Goal: Use online tool/utility: Utilize a website feature to perform a specific function

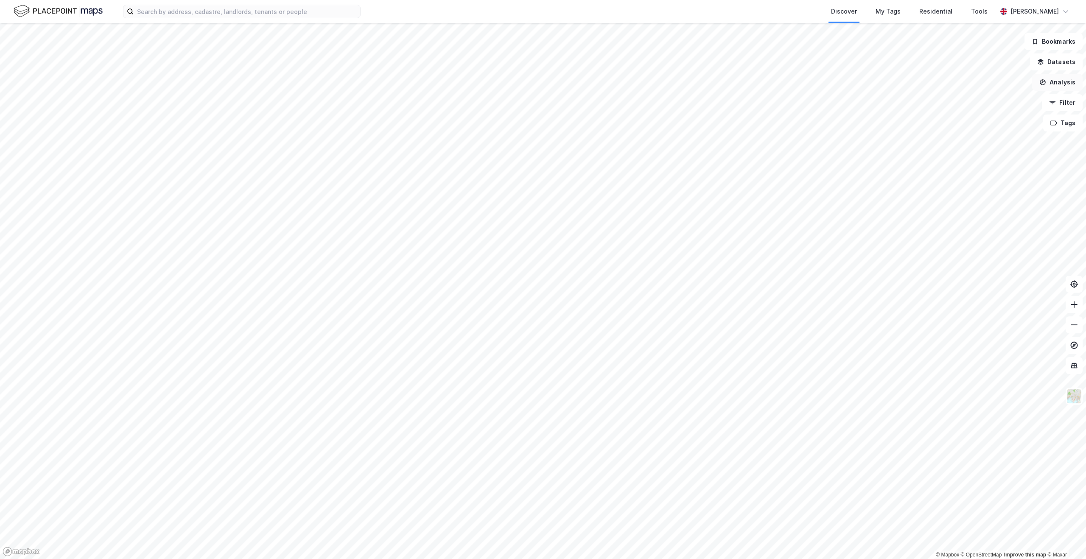
click at [1063, 79] on button "Analysis" at bounding box center [1057, 82] width 50 height 17
click at [994, 131] on div "Demographic analysis" at bounding box center [983, 134] width 74 height 7
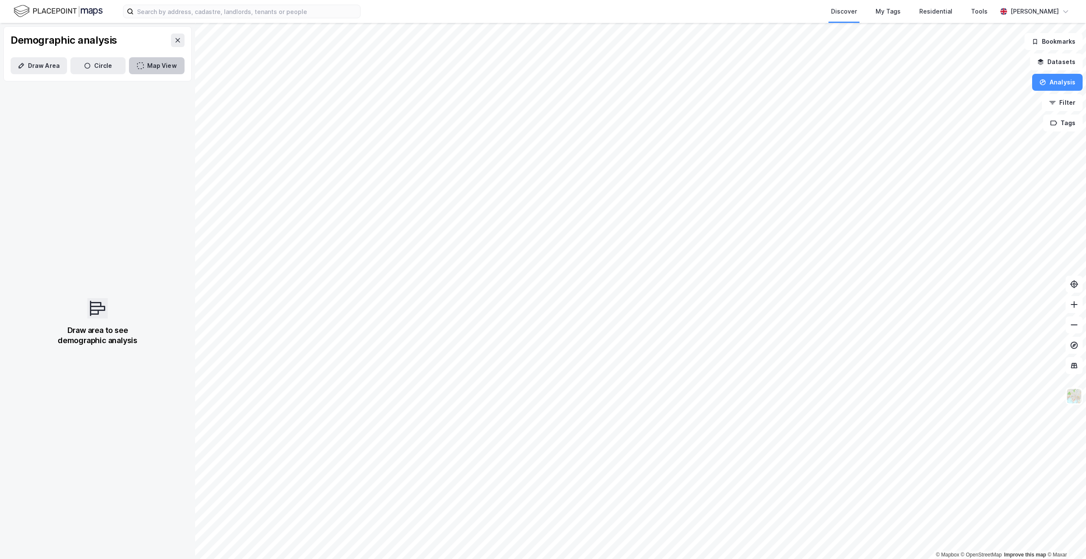
click at [137, 68] on icon "button" at bounding box center [140, 65] width 7 height 7
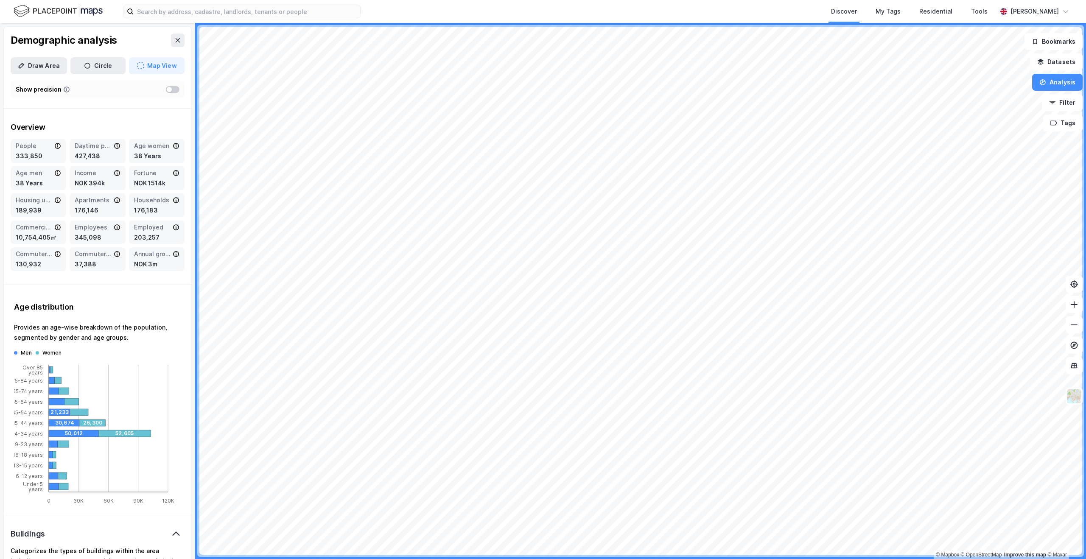
click at [185, 28] on div "Demographic analysis Draw Area Circle Map View Show precision Overview People 3…" at bounding box center [97, 291] width 195 height 536
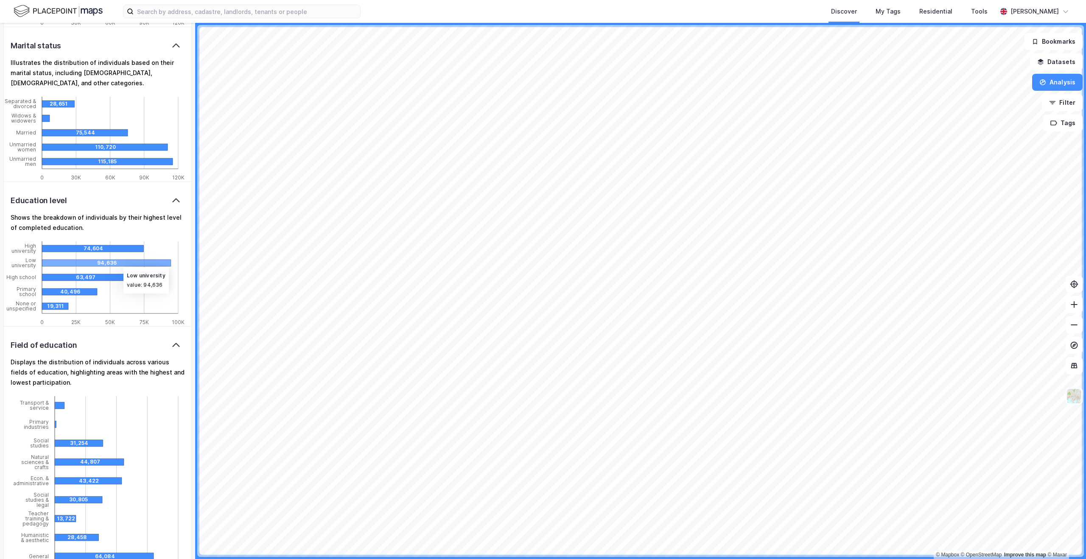
scroll to position [1407, 0]
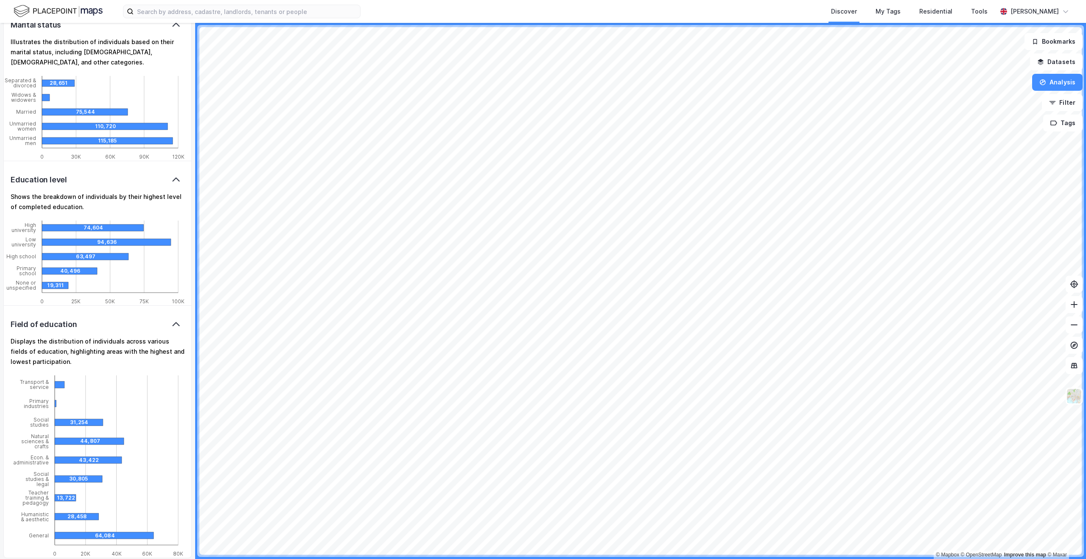
click at [137, 325] on div "Field of education" at bounding box center [97, 324] width 187 height 38
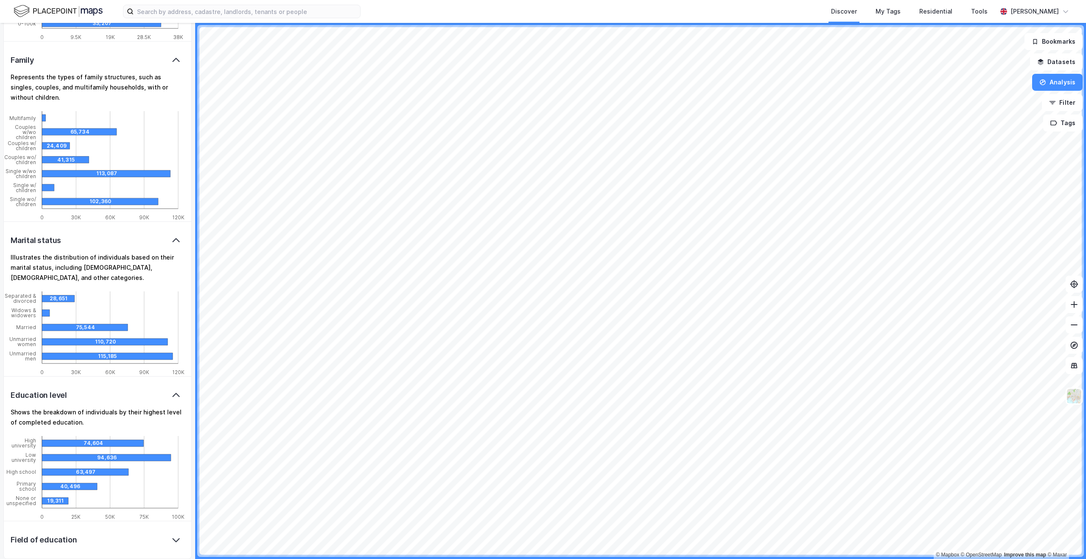
click at [137, 390] on div "Education level" at bounding box center [97, 395] width 187 height 38
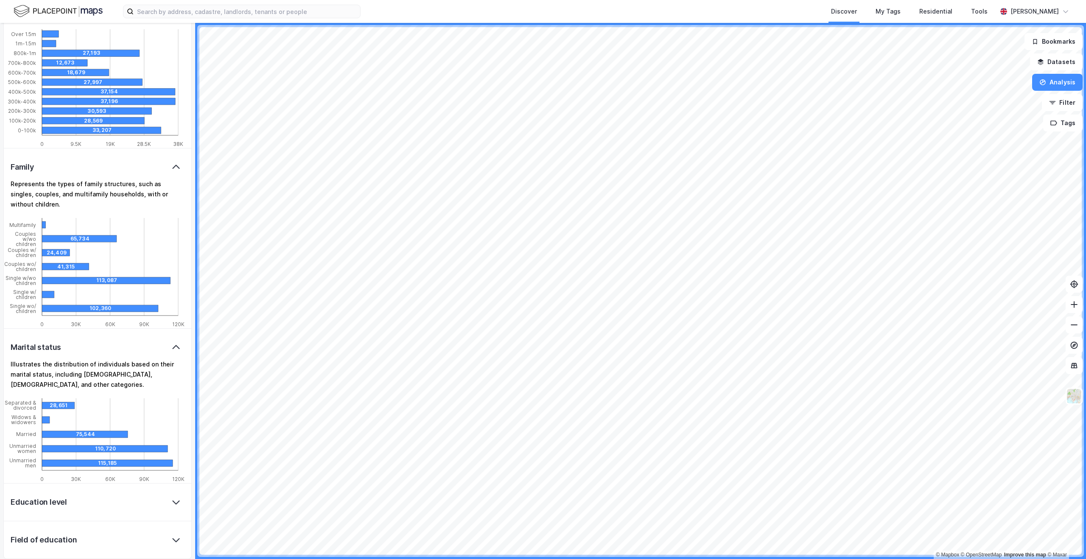
click at [136, 338] on div "Marital status" at bounding box center [97, 347] width 187 height 38
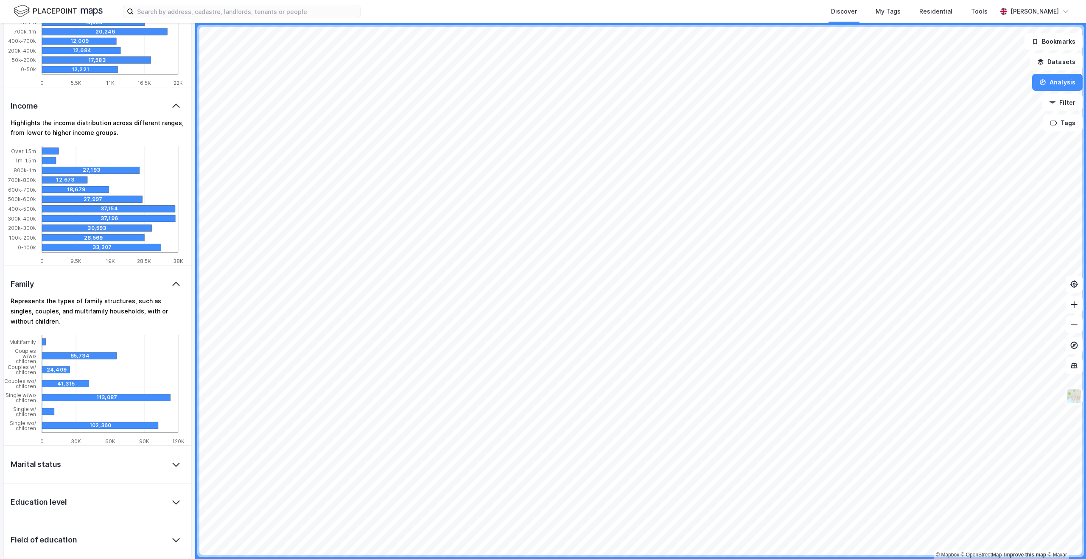
click at [145, 291] on div "Family" at bounding box center [97, 284] width 187 height 38
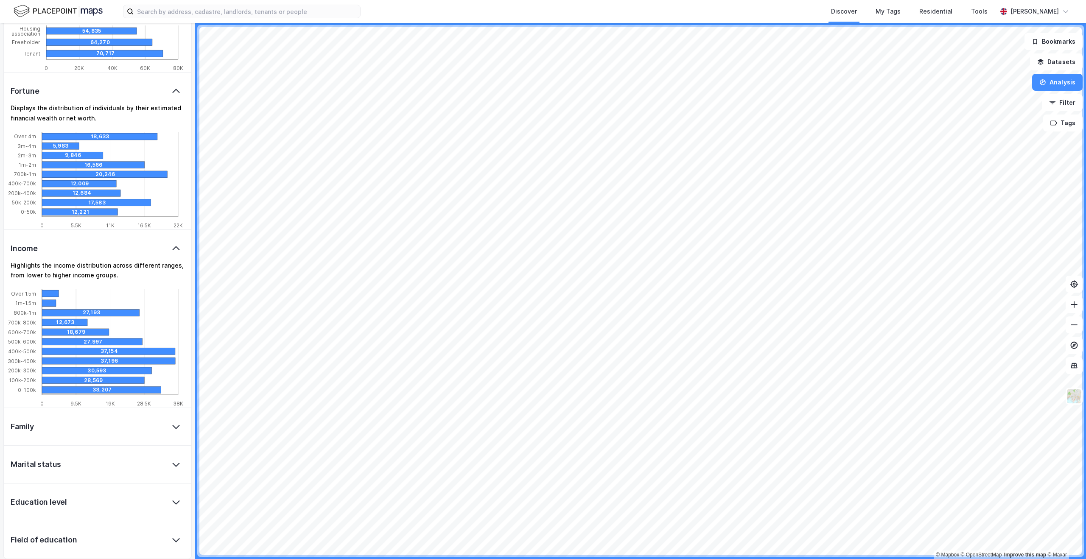
click at [154, 251] on div "Income" at bounding box center [97, 248] width 187 height 38
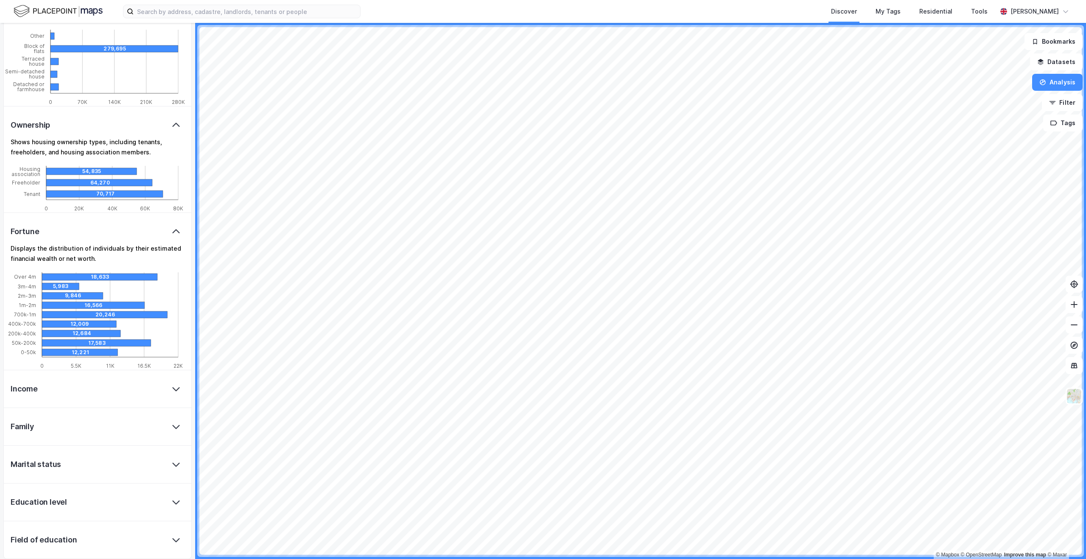
click at [171, 231] on icon at bounding box center [176, 231] width 10 height 10
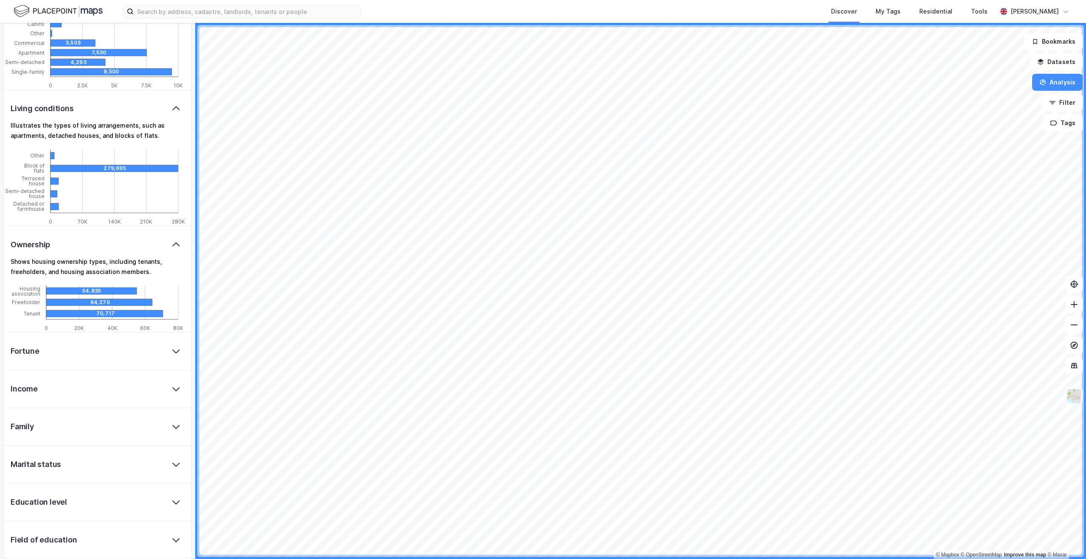
scroll to position [566, 0]
click at [168, 236] on div "Ownership" at bounding box center [97, 245] width 187 height 38
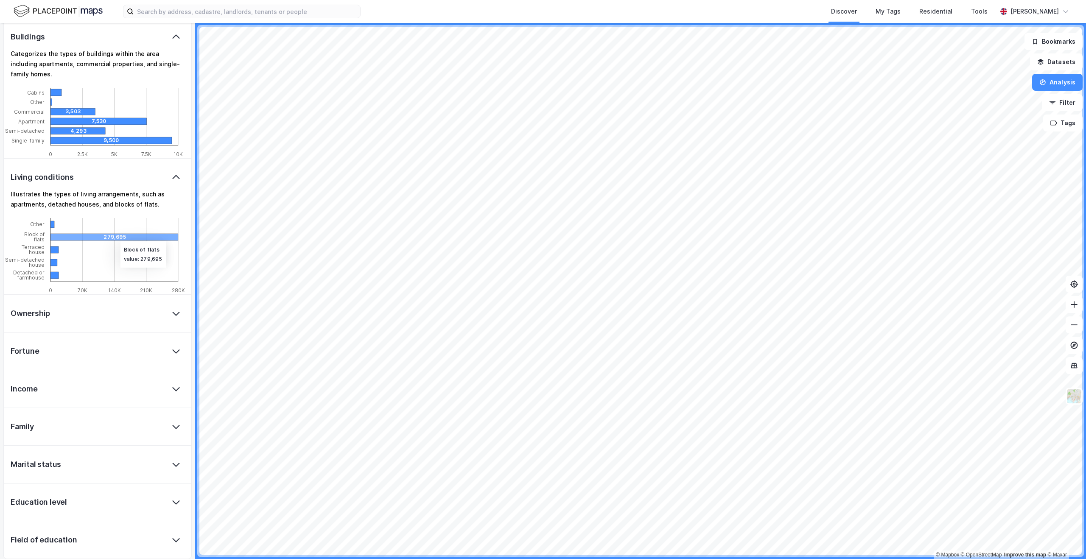
scroll to position [497, 0]
click at [172, 171] on div "Living conditions" at bounding box center [97, 177] width 187 height 38
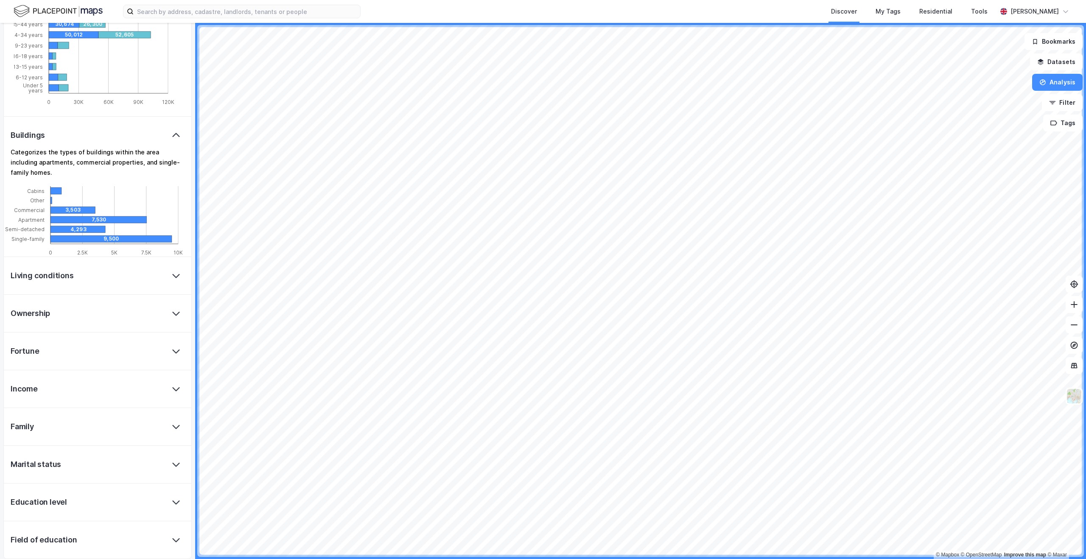
click at [172, 134] on icon at bounding box center [175, 135] width 7 height 4
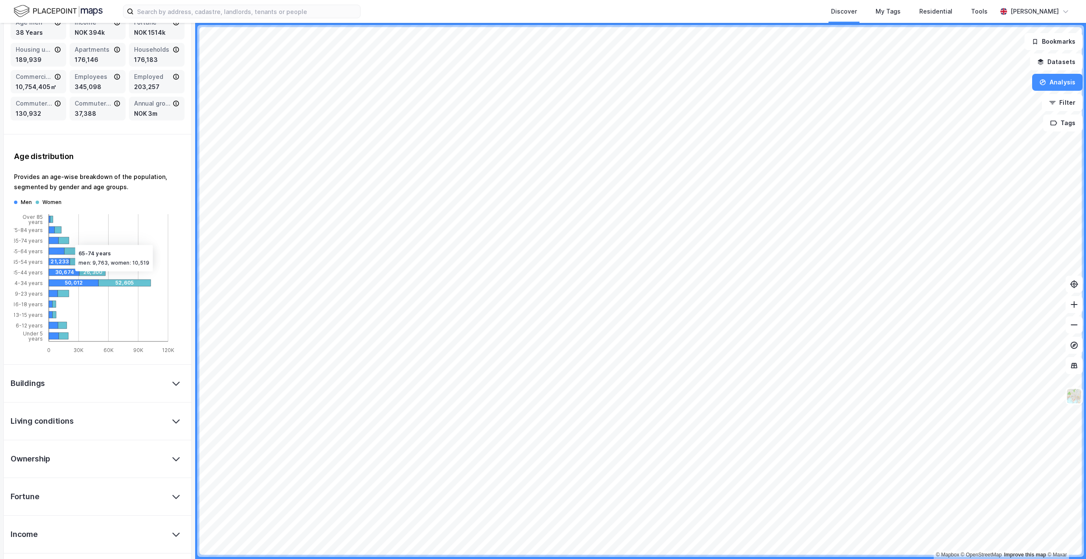
scroll to position [0, 0]
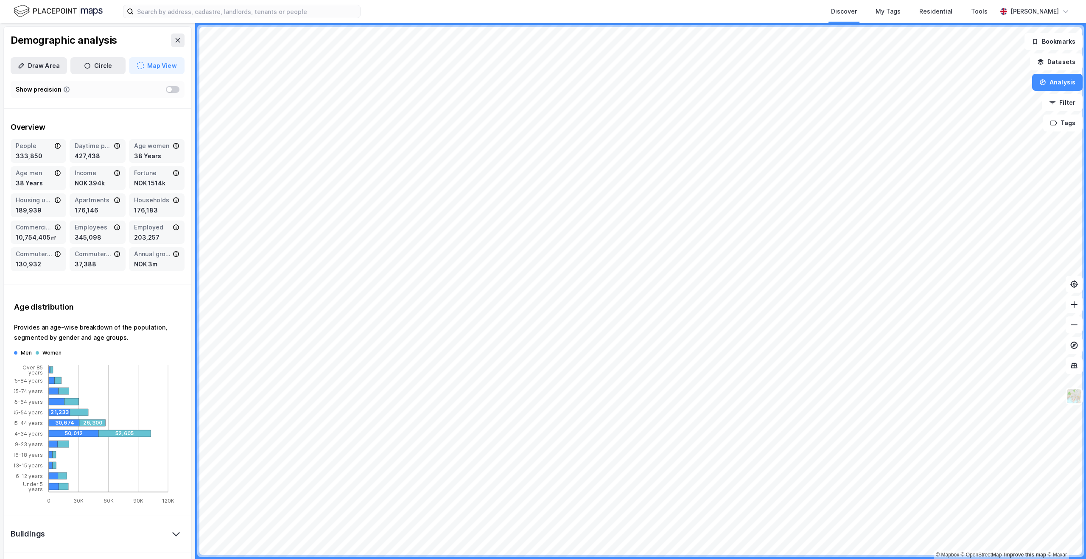
click at [168, 89] on div at bounding box center [173, 89] width 14 height 7
click at [1077, 346] on icon at bounding box center [1073, 345] width 7 height 7
click at [1072, 363] on icon at bounding box center [1074, 366] width 6 height 6
click at [1073, 367] on icon at bounding box center [1073, 365] width 1 height 5
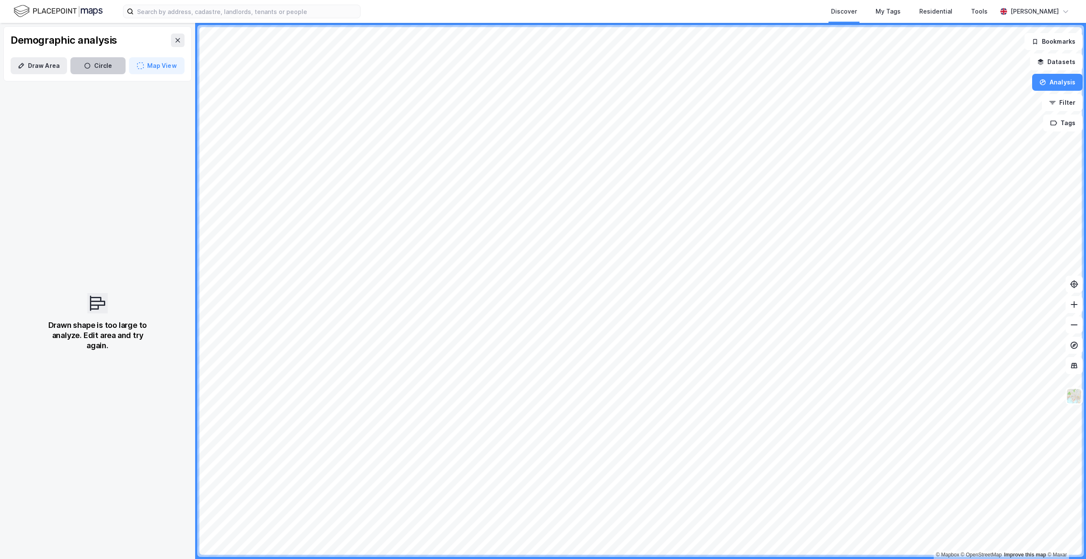
click at [100, 67] on button "Circle" at bounding box center [98, 65] width 56 height 17
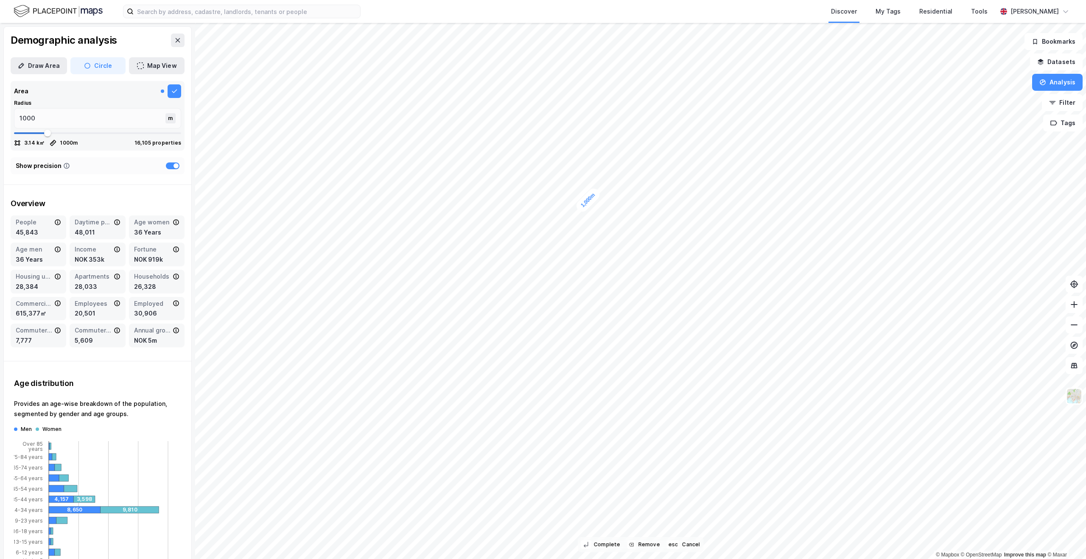
type input "1030"
type input "1056"
type input "1083"
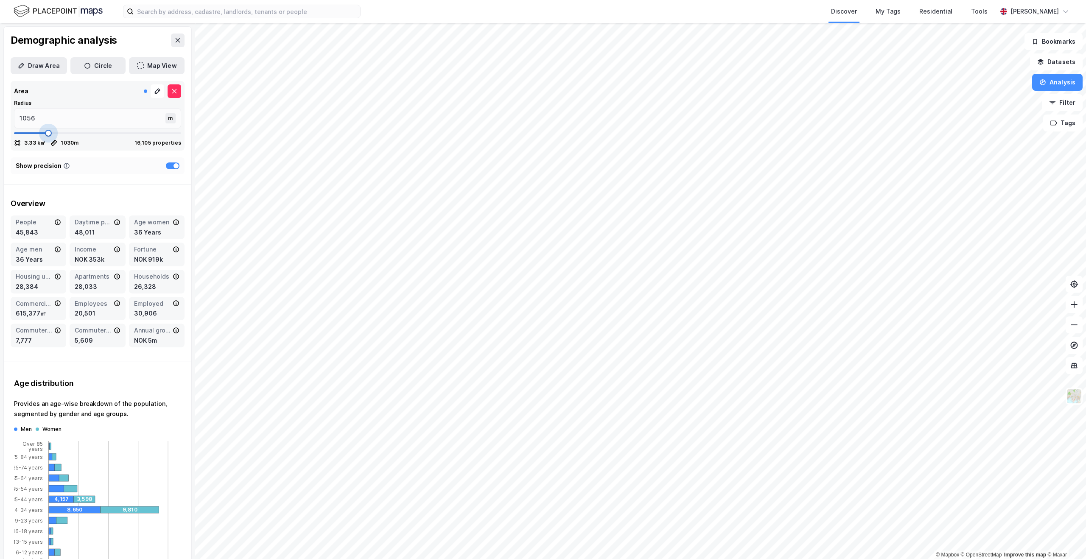
type input "1083"
type input "1109"
type input "1122"
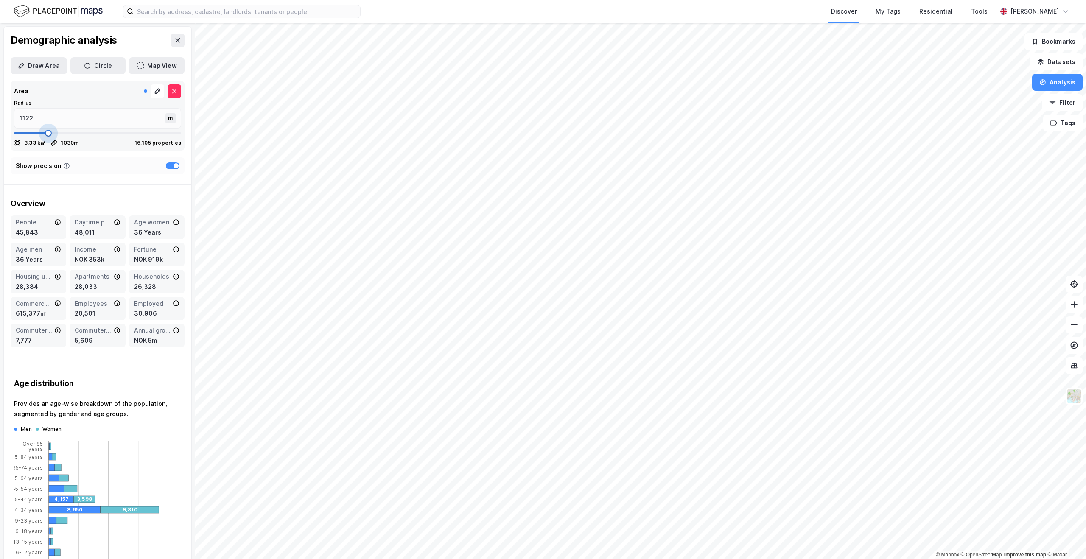
type input "1188"
type input "1214"
type input "1241"
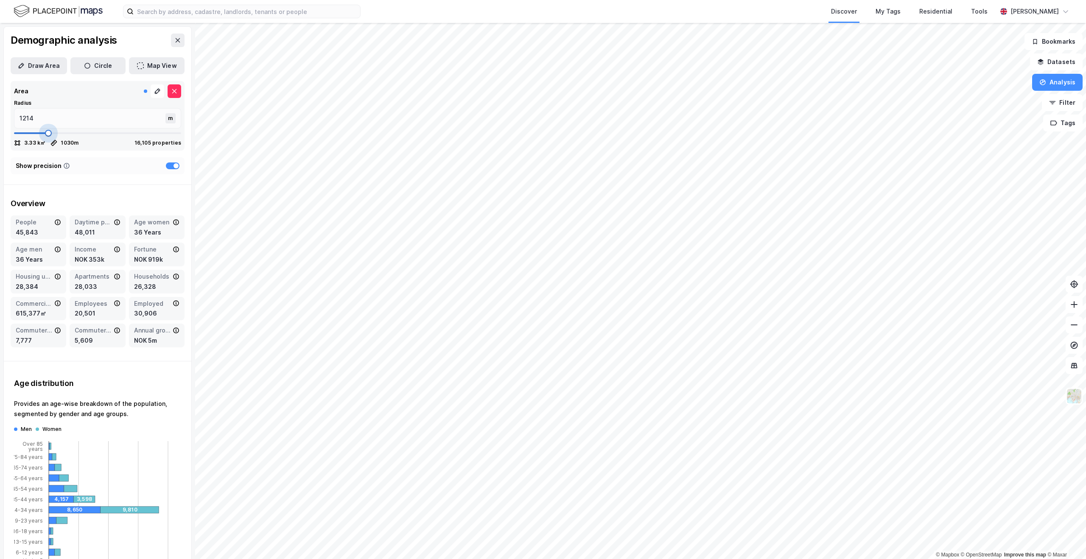
type input "1241"
type input "1294"
type input "1399"
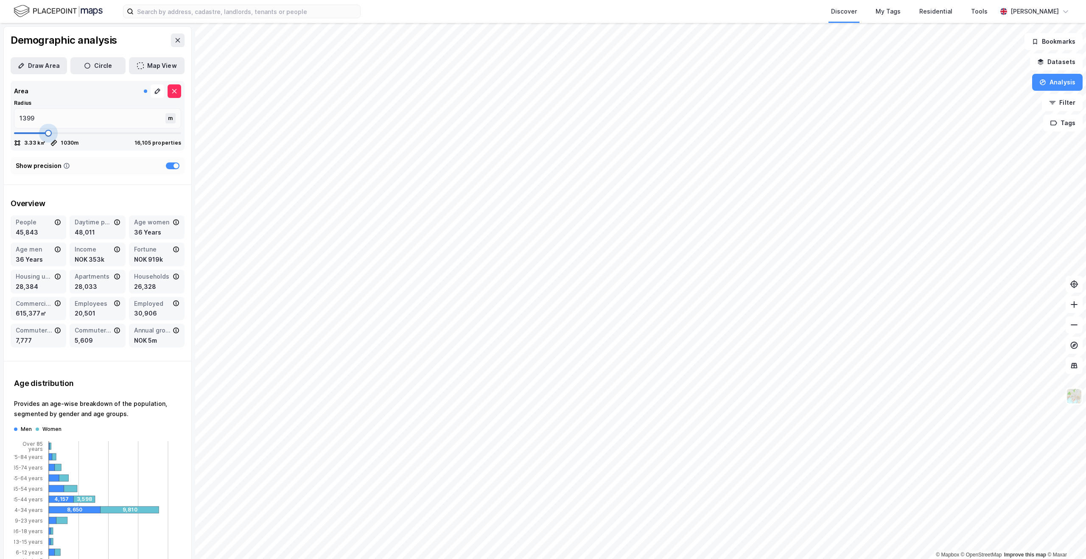
type input "1412"
type input "1439"
type input "1465"
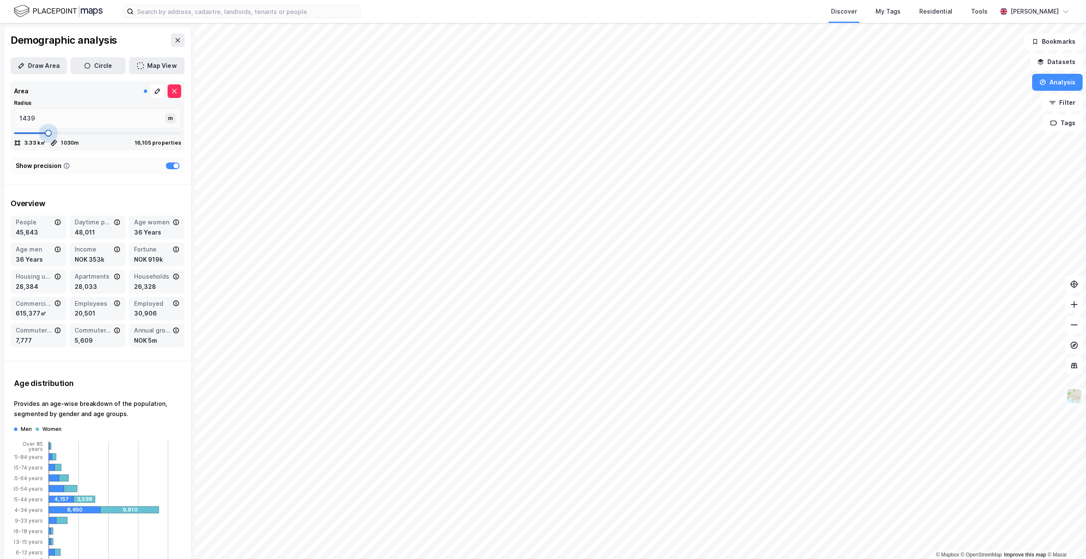
type input "1465"
type input "1491"
type input "1505"
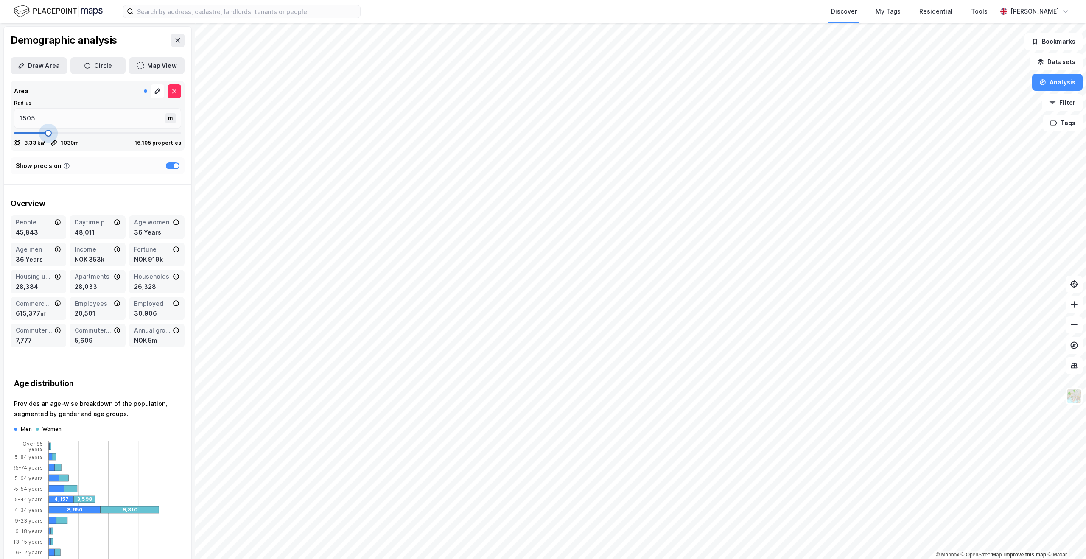
type input "1544"
type input "1571"
type input "1584"
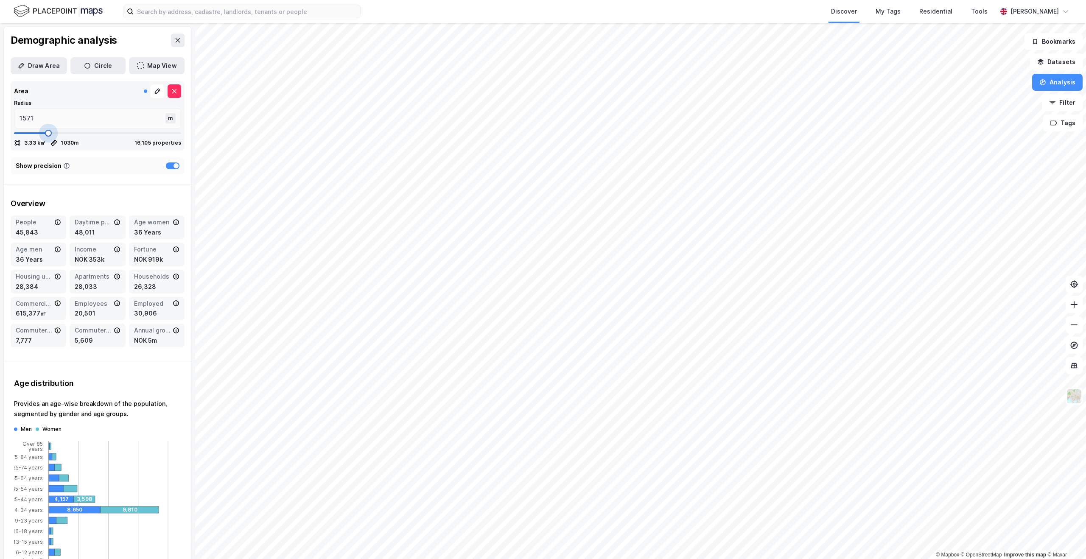
type input "1584"
type input "1610"
type input "1623"
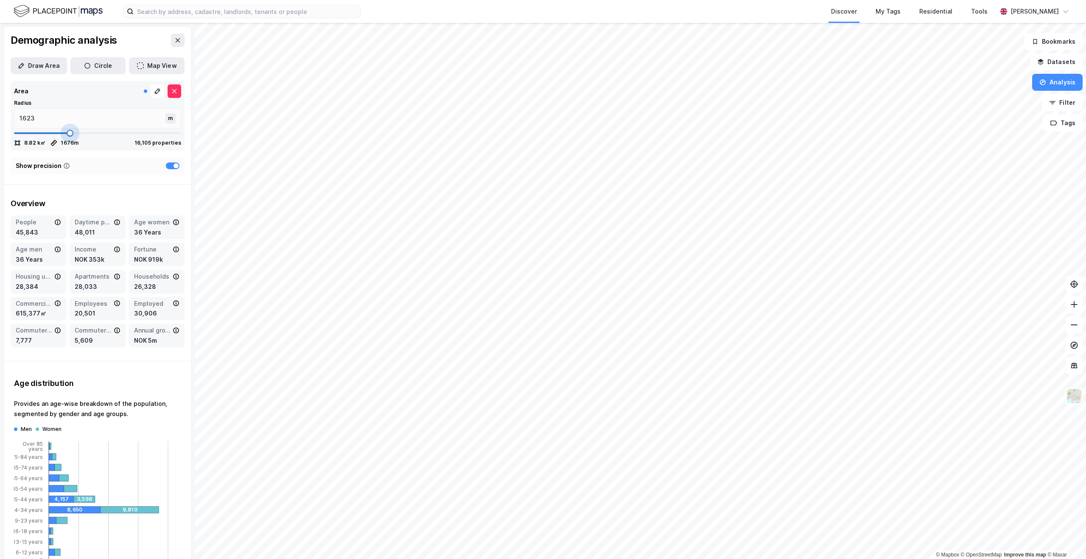
type input "1676"
type input "1703"
type input "1729"
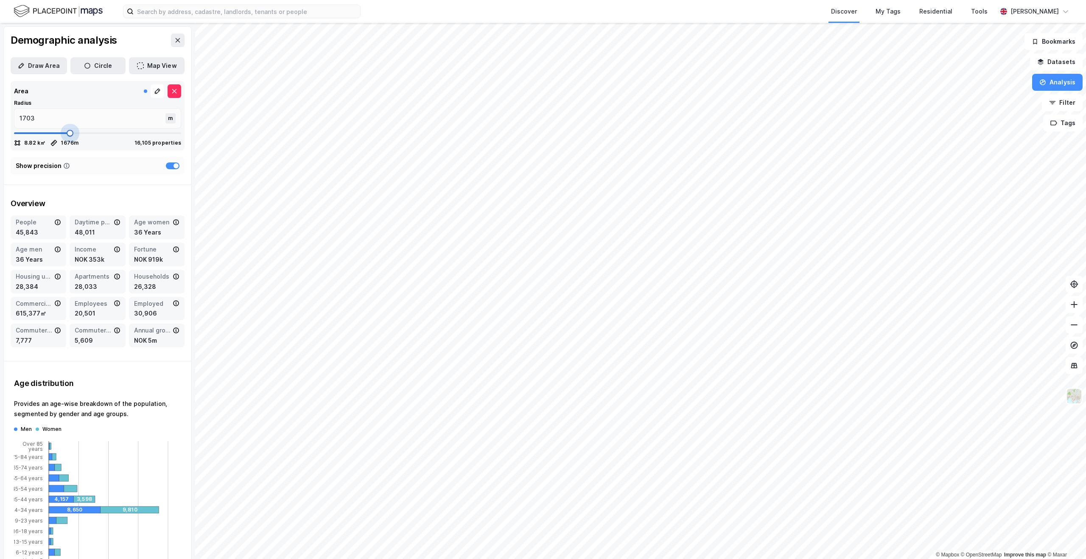
type input "1729"
type input "1755"
type input "1768"
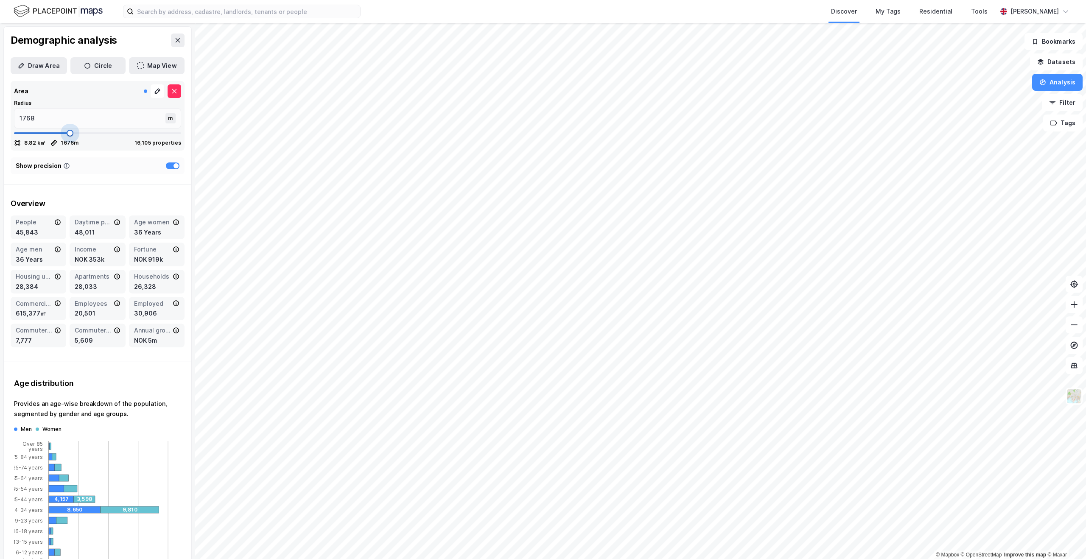
type input "1782"
type input "1821"
type input "1874"
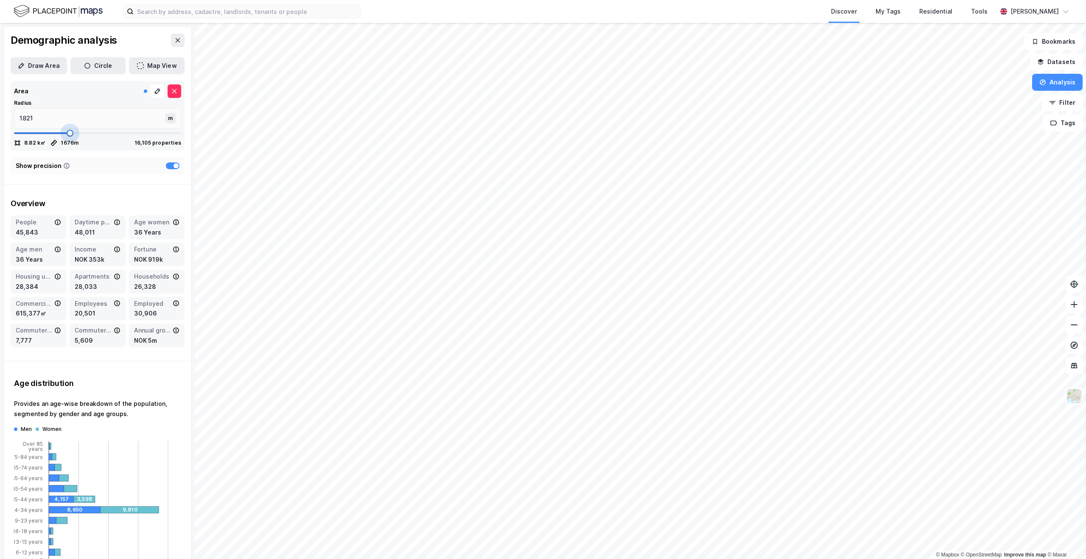
type input "1874"
type input "2006"
type input "2032"
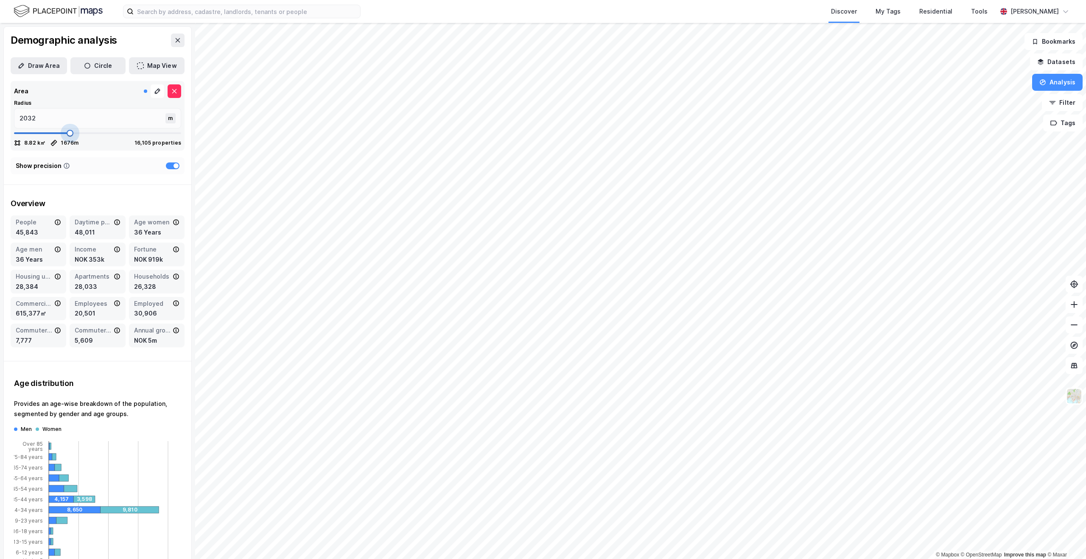
type input "2072"
type input "2098"
type input "2111"
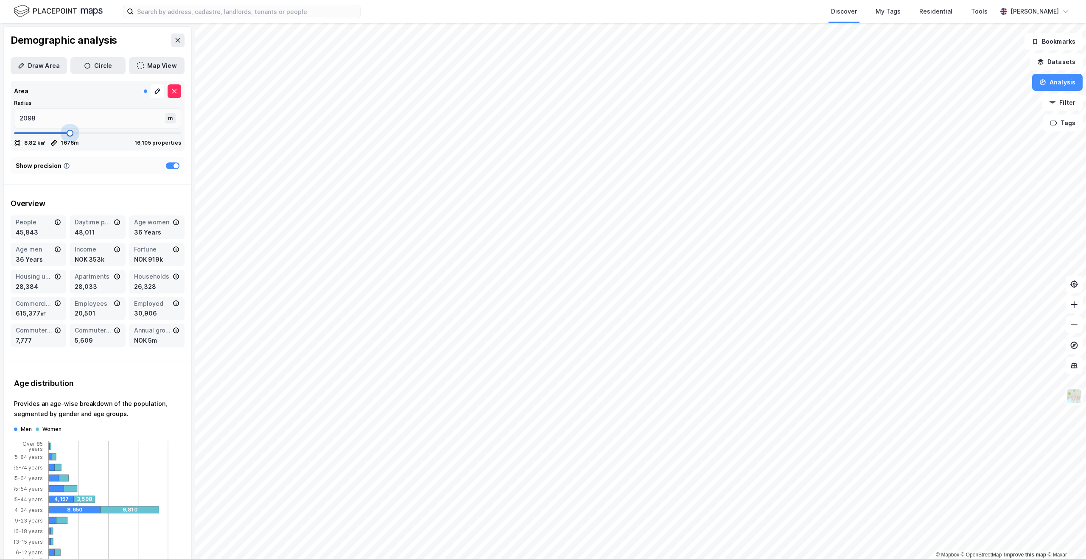
type input "2111"
type input "2125"
type input "2151"
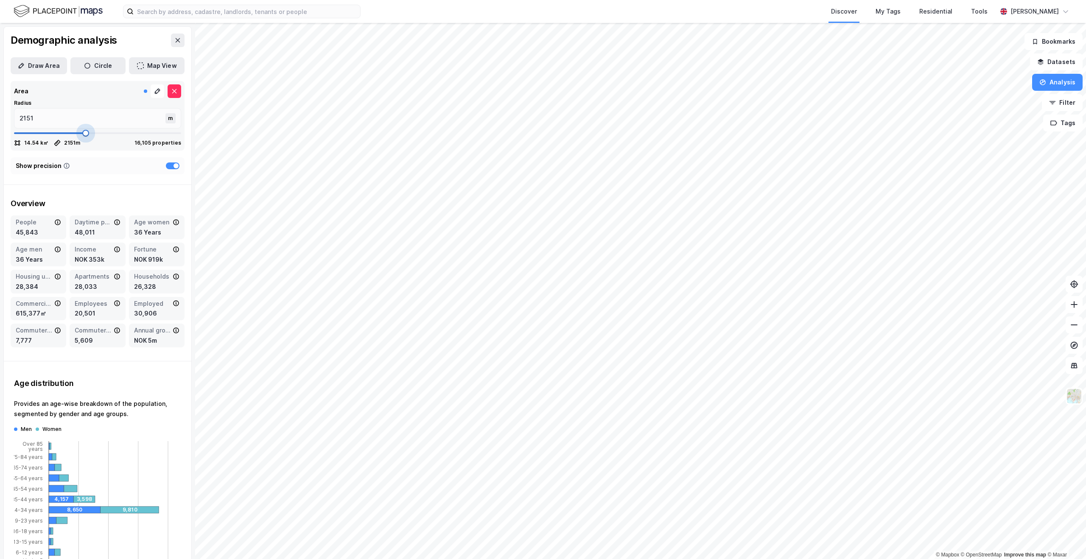
type input "2204"
type input "2217"
type input "2230"
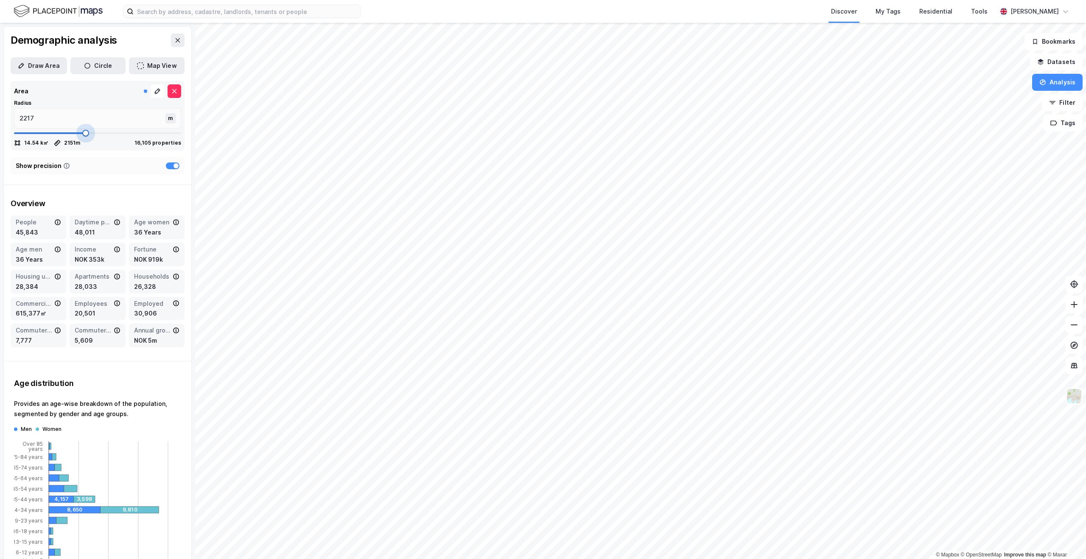
type input "2230"
type input "2243"
type input "2256"
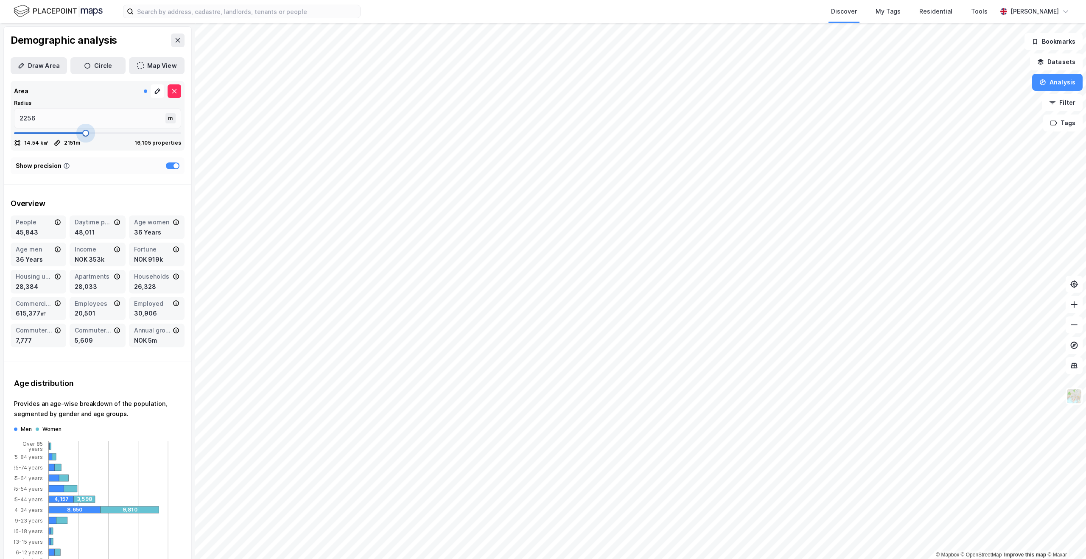
type input "2270"
type input "2283"
type input "2309"
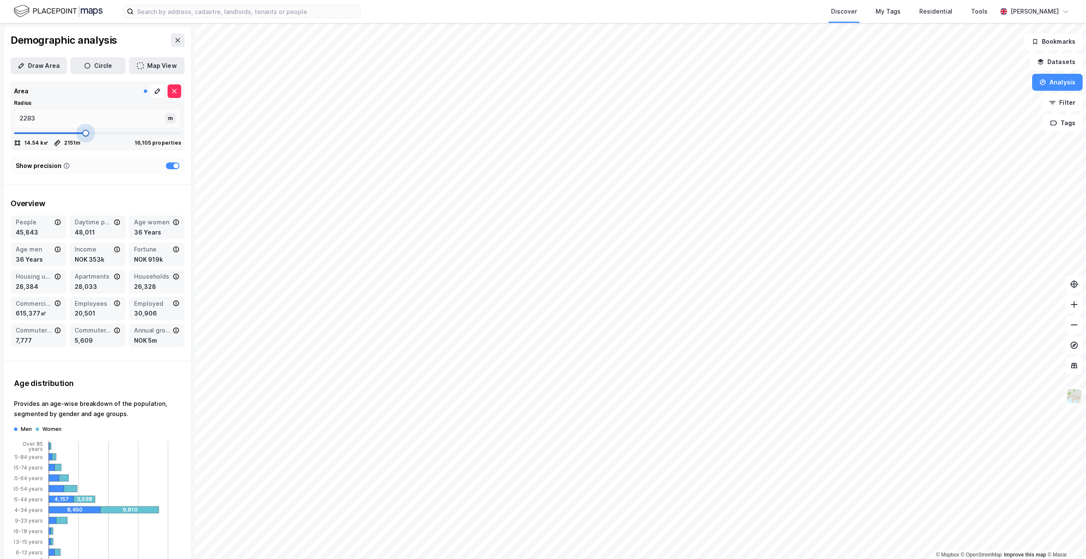
type input "2309"
type input "2336"
type input "2362"
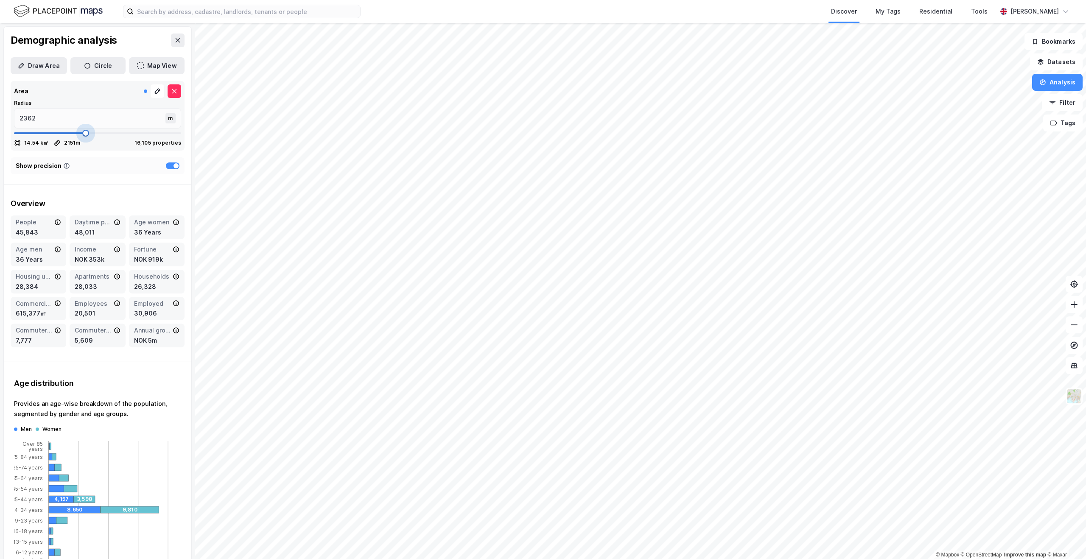
type input "2375"
type input "2388"
type input "2454"
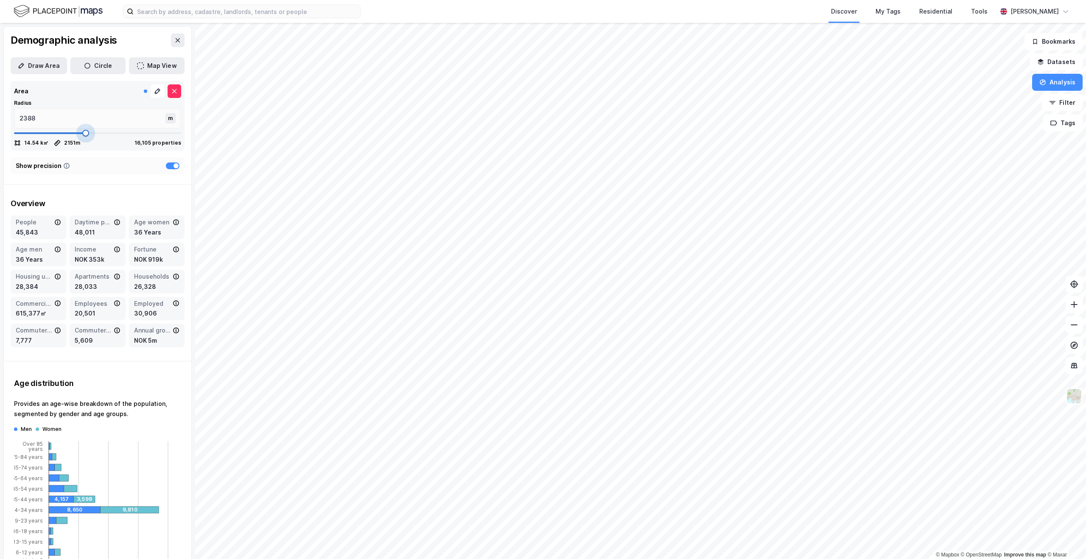
type input "2454"
type input "2468"
type input "2481"
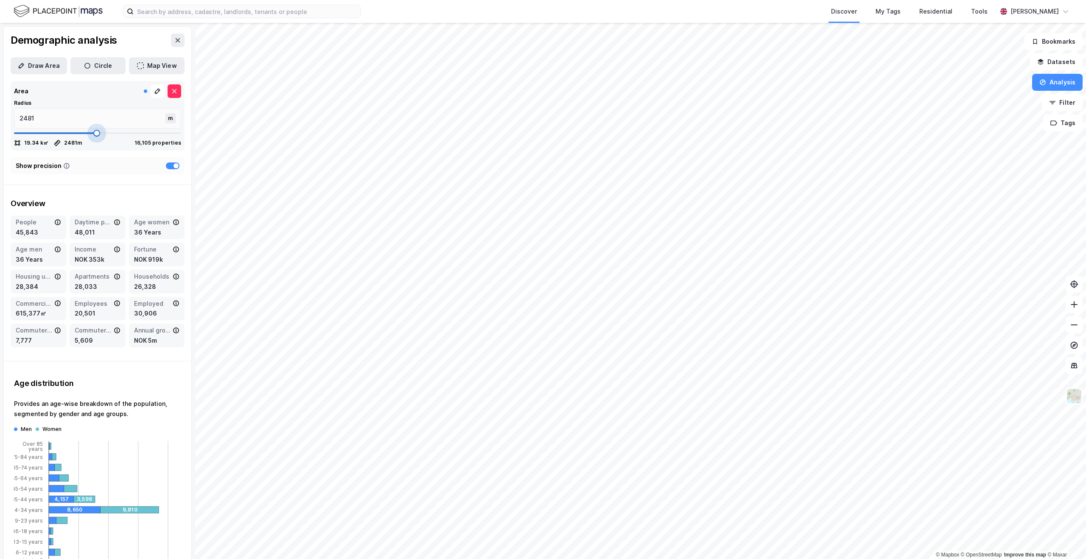
type input "2533"
type input "2547"
type input "2560"
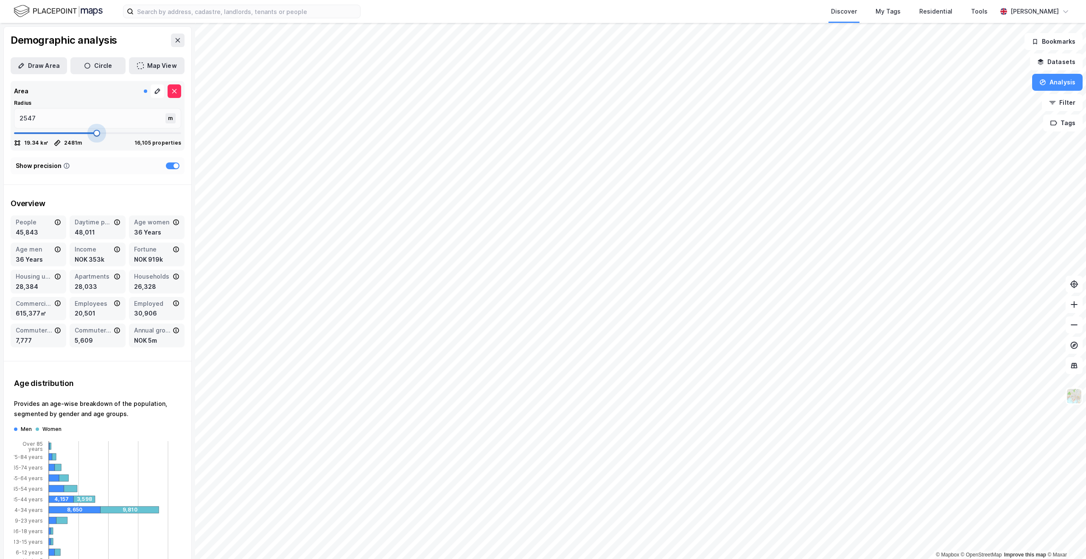
type input "2560"
type input "2573"
type input "2586"
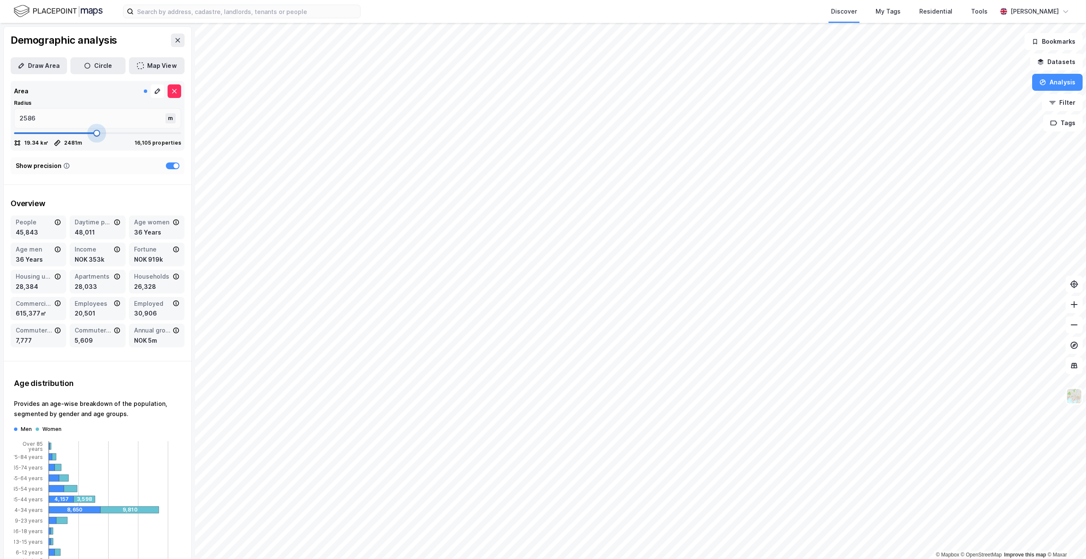
type input "2599"
type input "2626"
type input "2639"
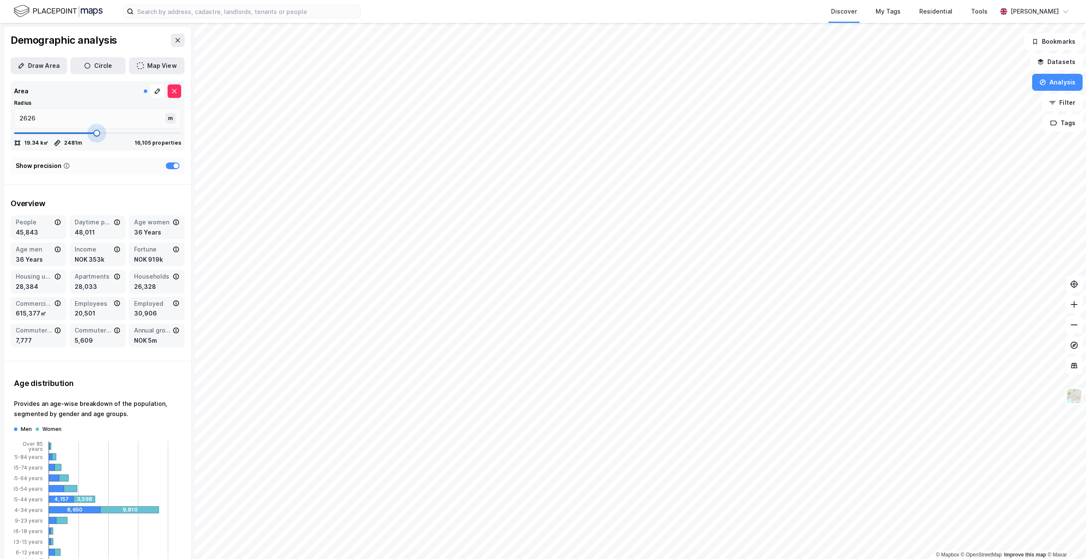
type input "2639"
type input "2665"
type input "2679"
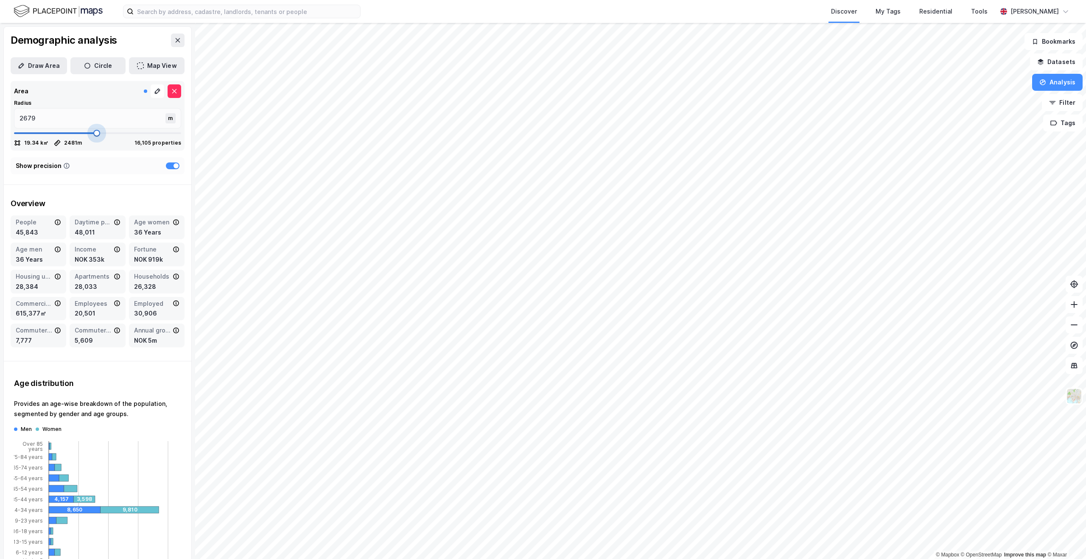
type input "2692"
type input "2718"
type input "2731"
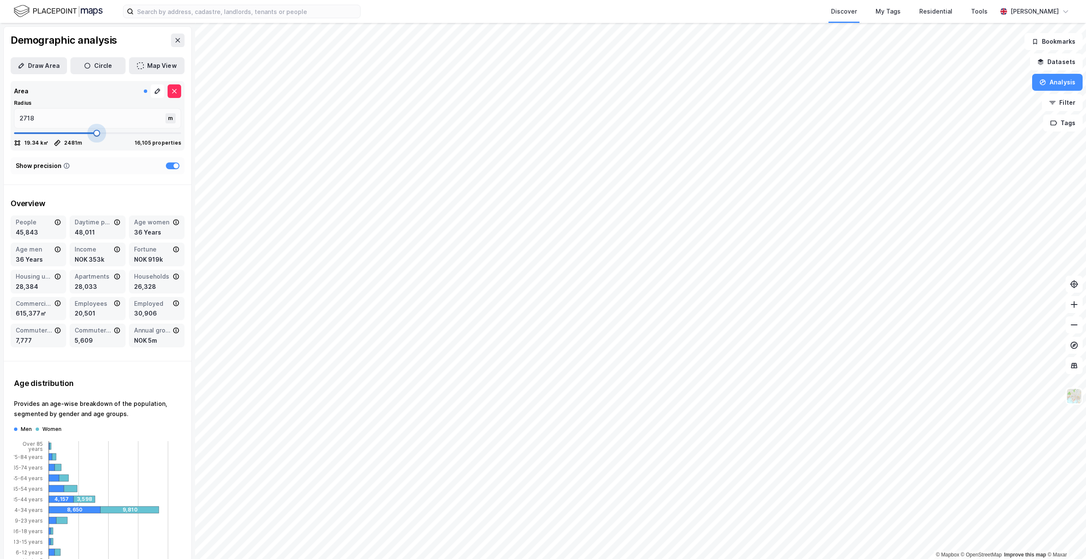
type input "2731"
type input "2745"
type input "2758"
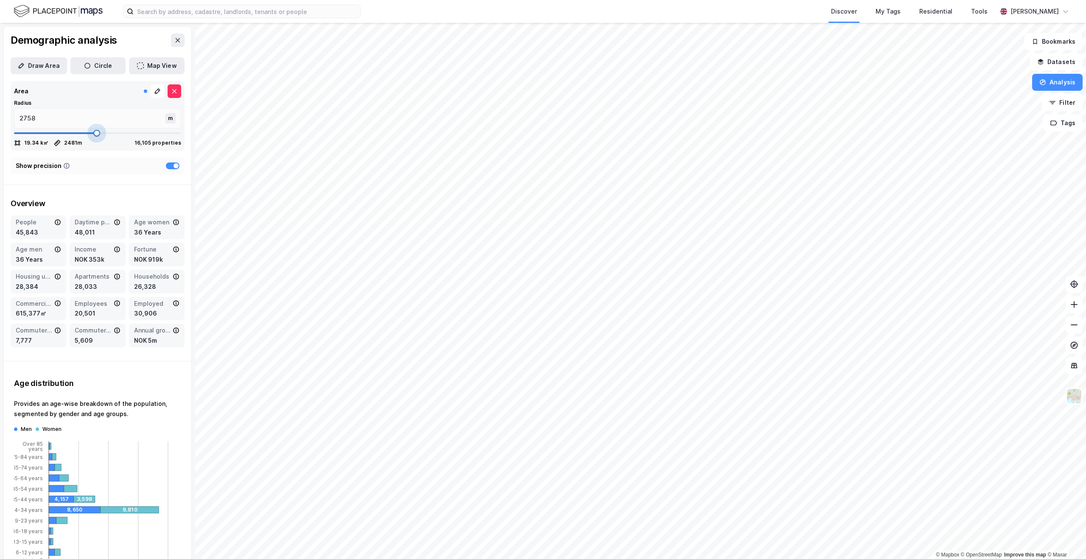
type input "2784"
type input "2824"
type input "2850"
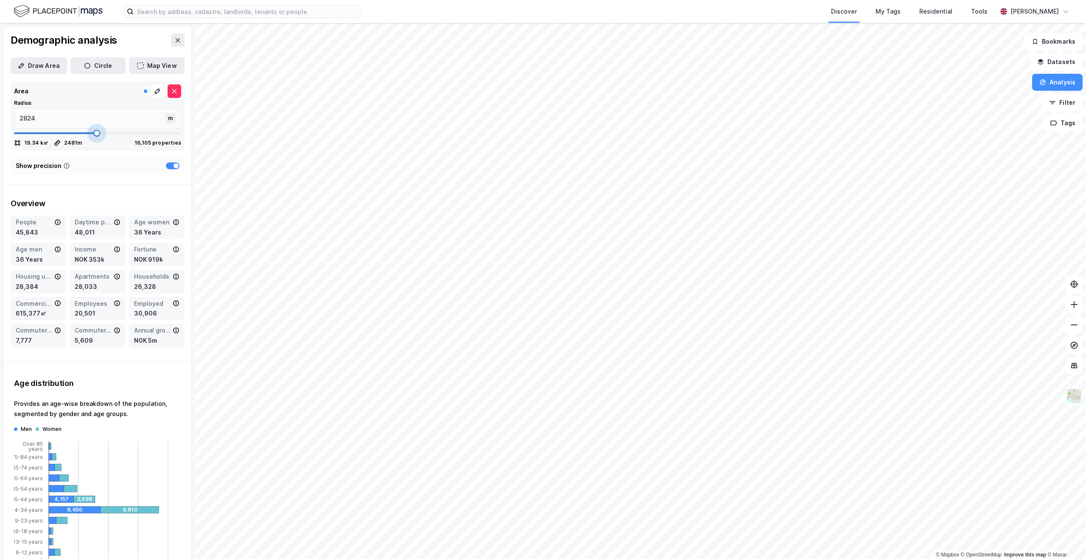
type input "2850"
type input "2863"
type input "2876"
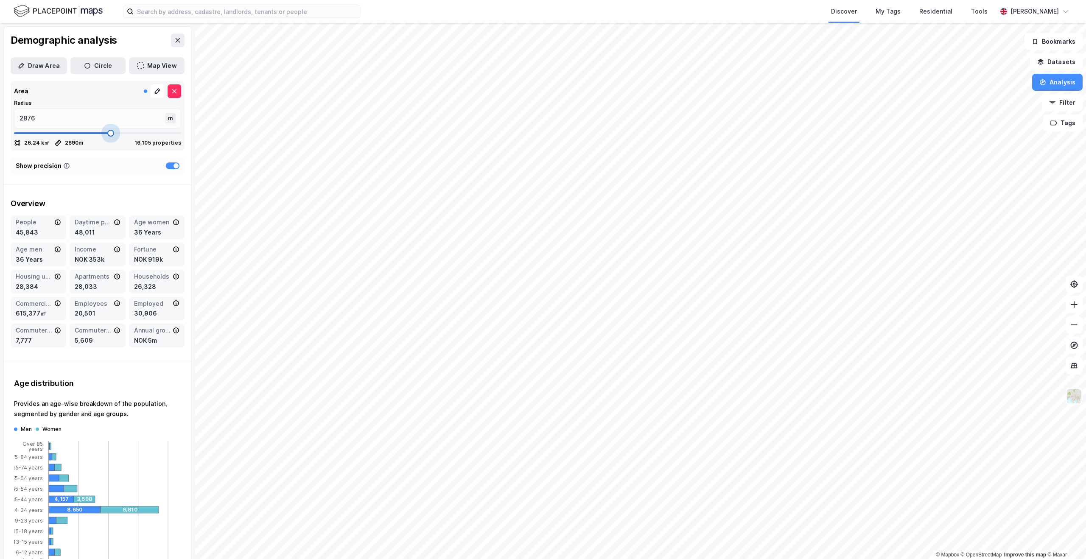
type input "2890"
type input "2903"
type input "2916"
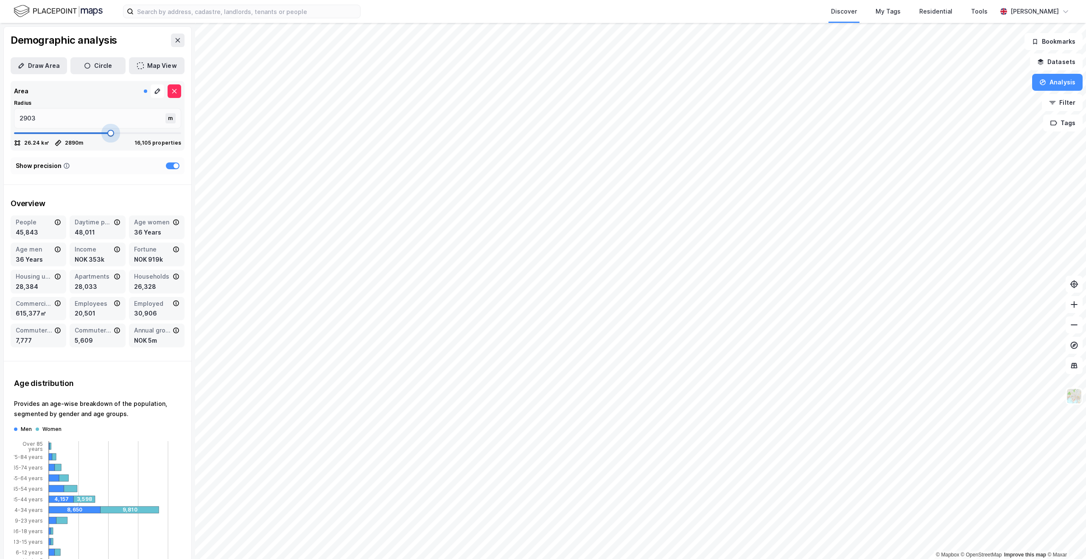
type input "2916"
type input "2929"
type input "2942"
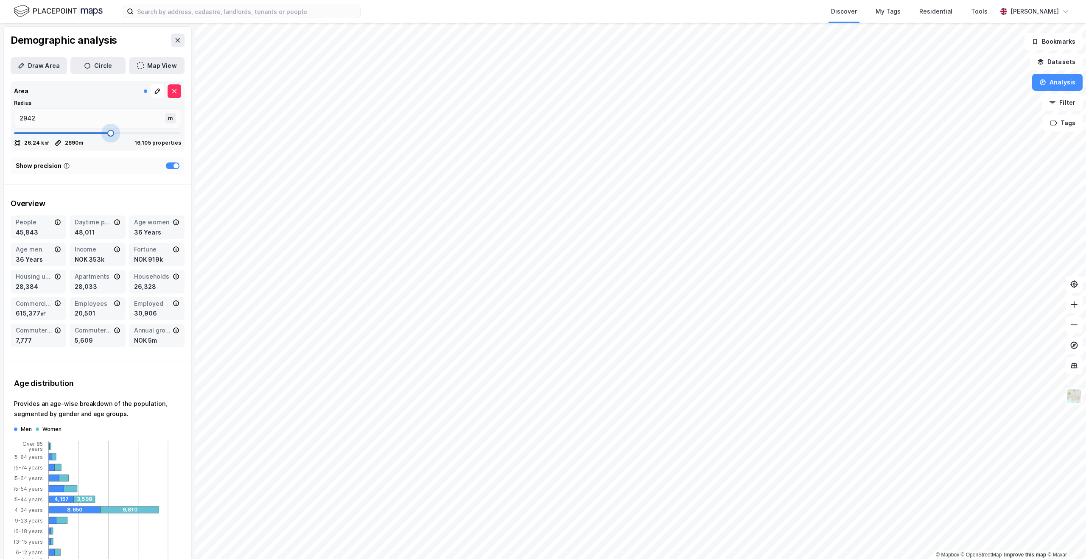
type input "2956"
type input "2969"
type input "2982"
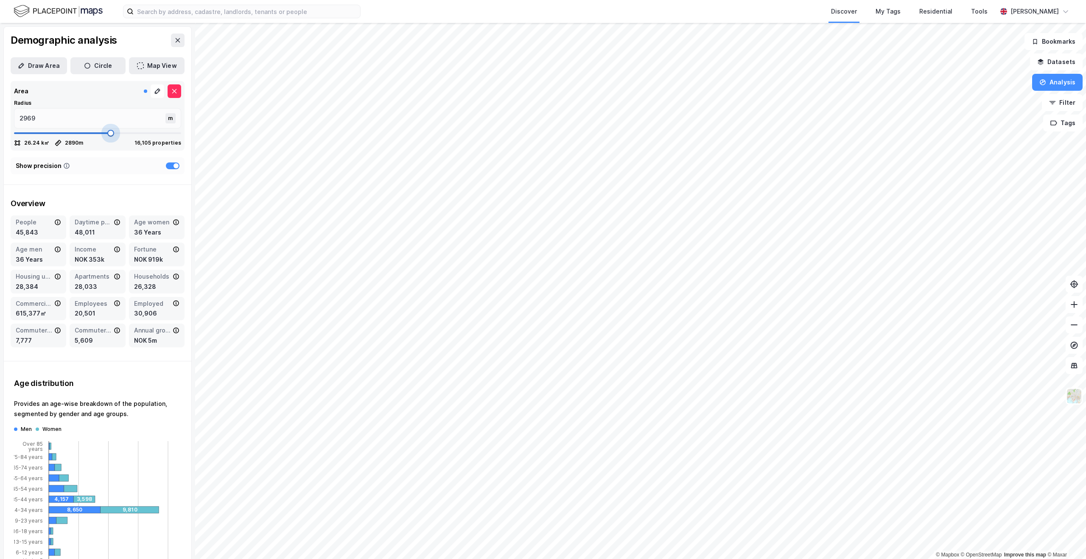
type input "2982"
type input "2995"
type input "3008"
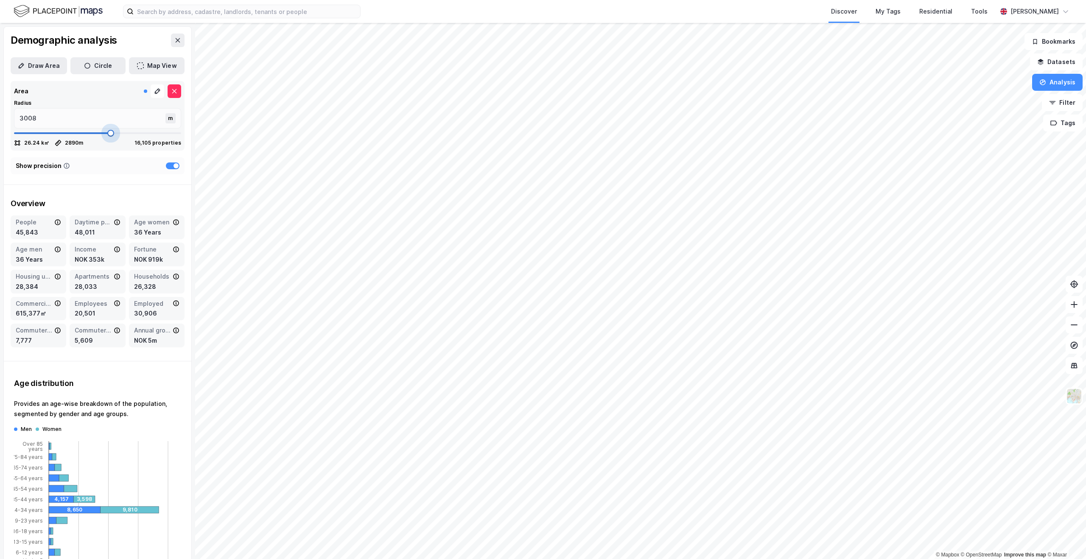
type input "3022"
type input "3035"
type input "3048"
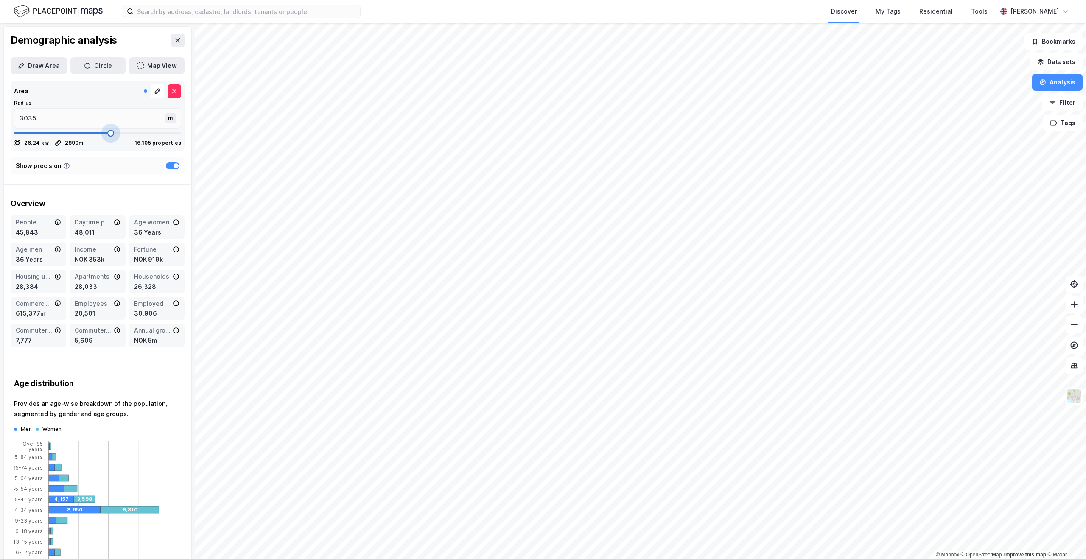
type input "3048"
type input "3061"
type input "3074"
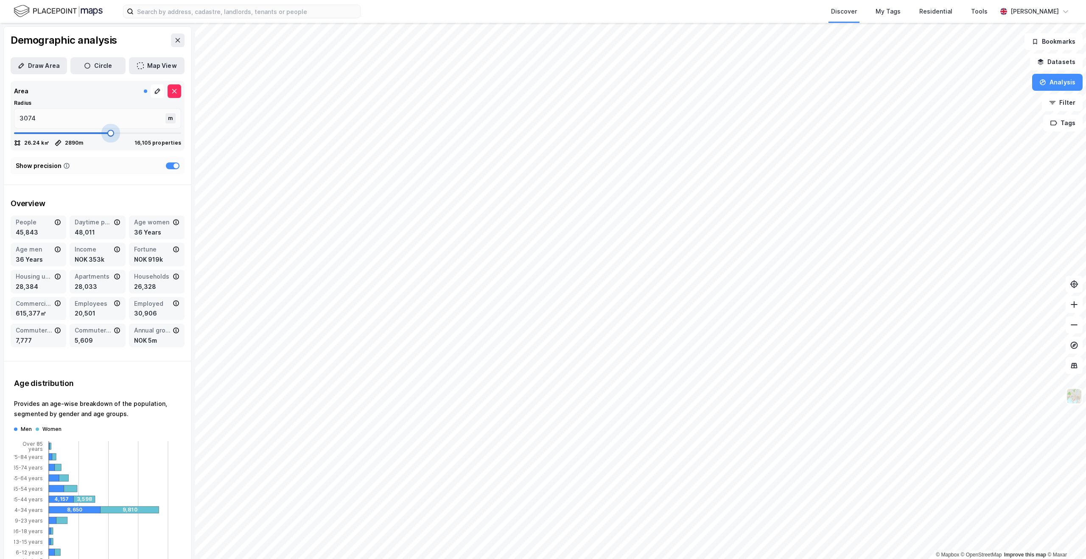
type input "3087"
type input "3101"
type input "3114"
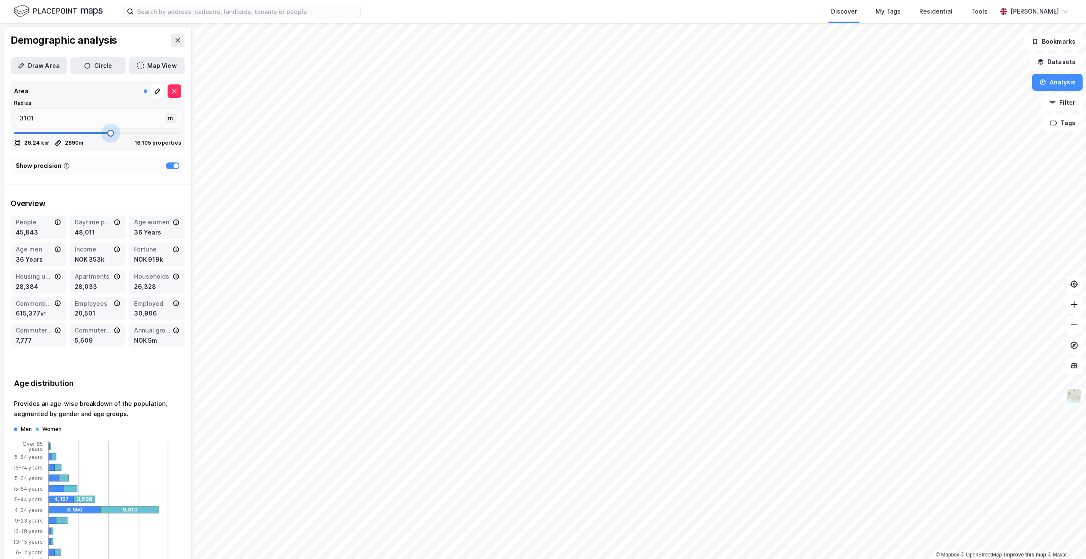
type input "3114"
type input "3127"
type input "3140"
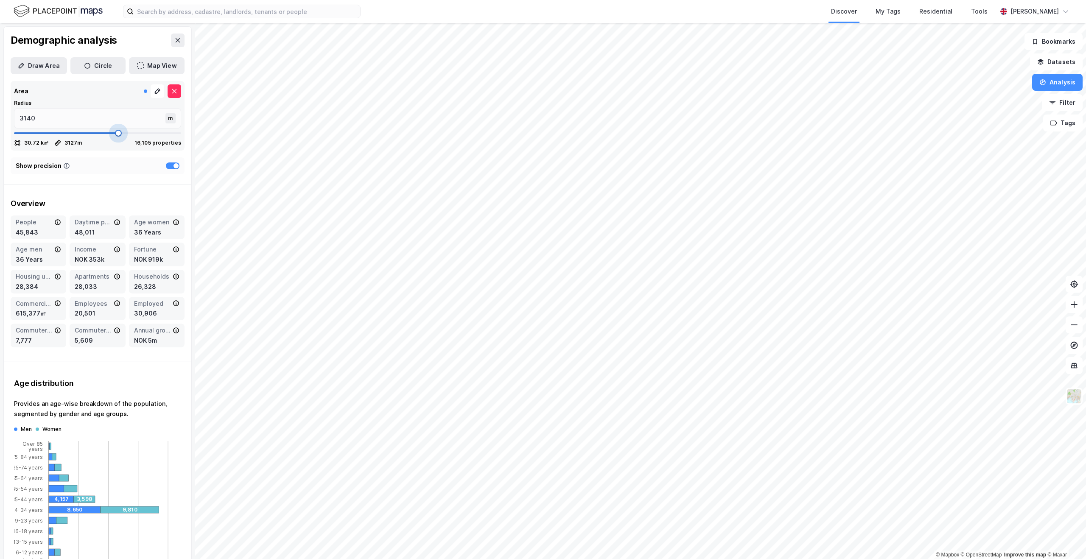
type input "3167"
type input "3219"
type input "3233"
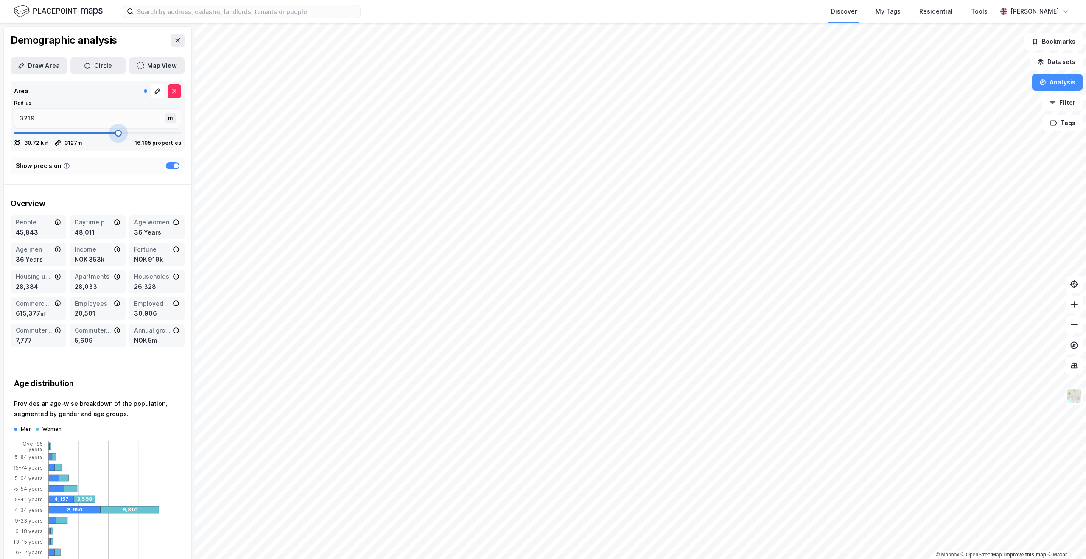
type input "3233"
type input "3246"
type input "3259"
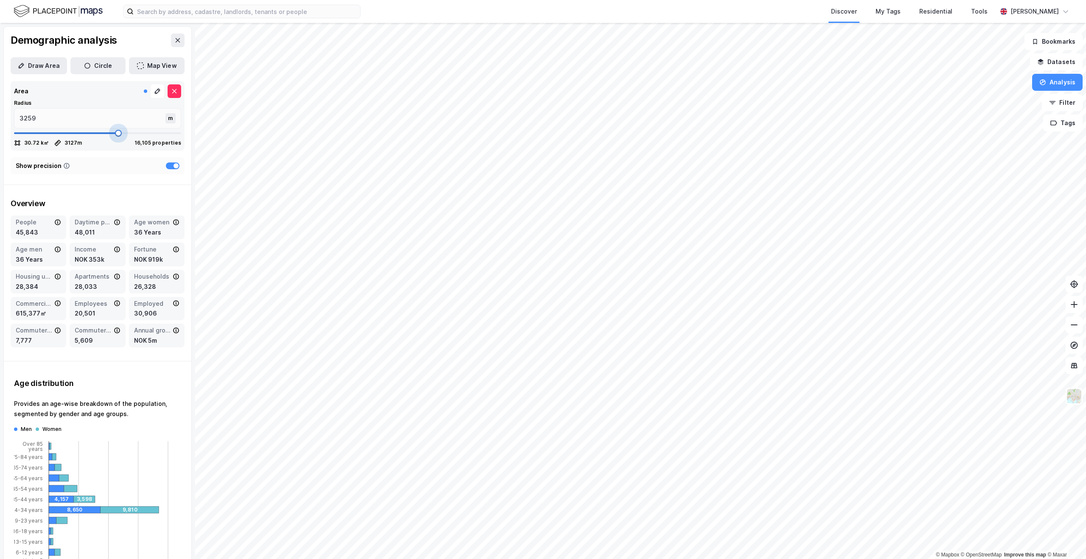
type input "3272"
type input "3285"
type input "3298"
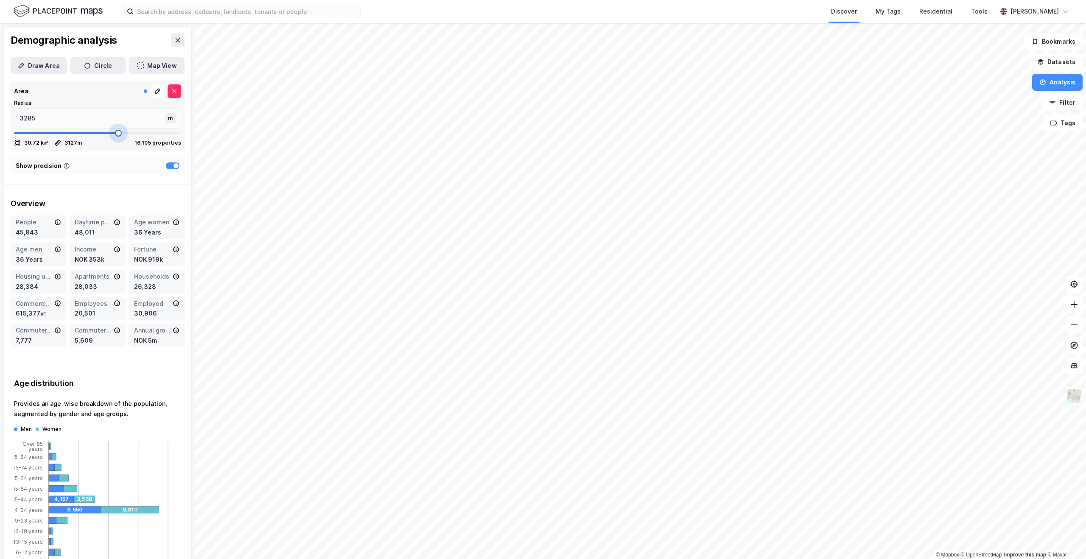
type input "3298"
type input "3312"
type input "3325"
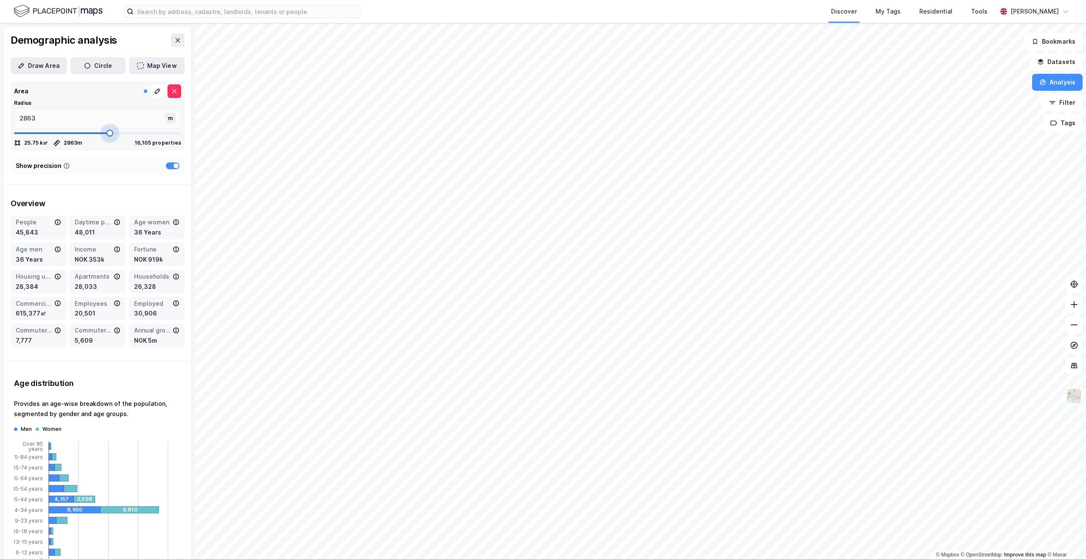
drag, startPoint x: 47, startPoint y: 135, endPoint x: 106, endPoint y: 138, distance: 59.0
click at [106, 137] on span at bounding box center [109, 133] width 7 height 7
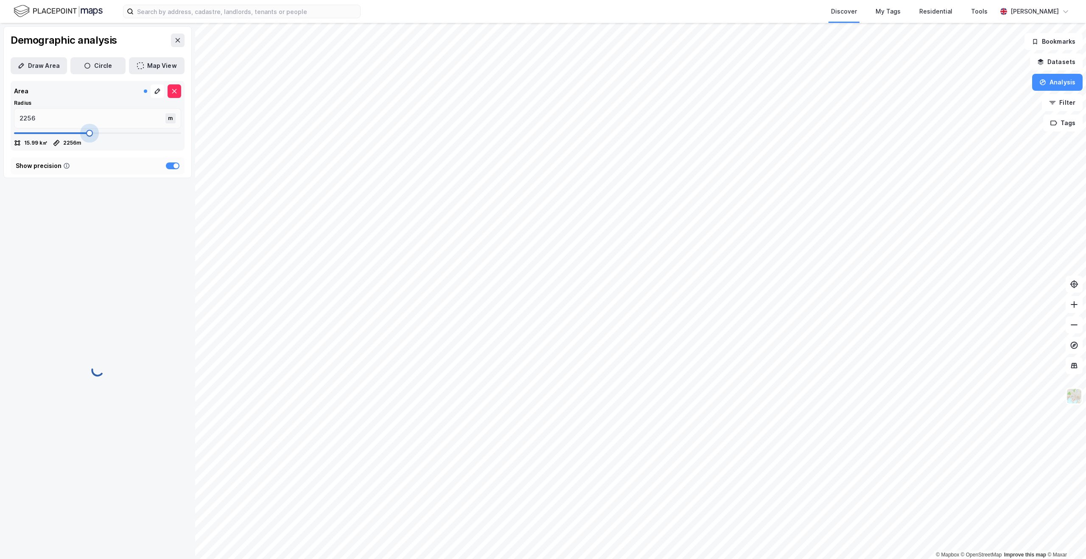
drag, startPoint x: 107, startPoint y: 134, endPoint x: 87, endPoint y: 132, distance: 20.8
click at [87, 132] on span at bounding box center [89, 133] width 7 height 7
click at [133, 162] on div "Show precision" at bounding box center [98, 165] width 174 height 17
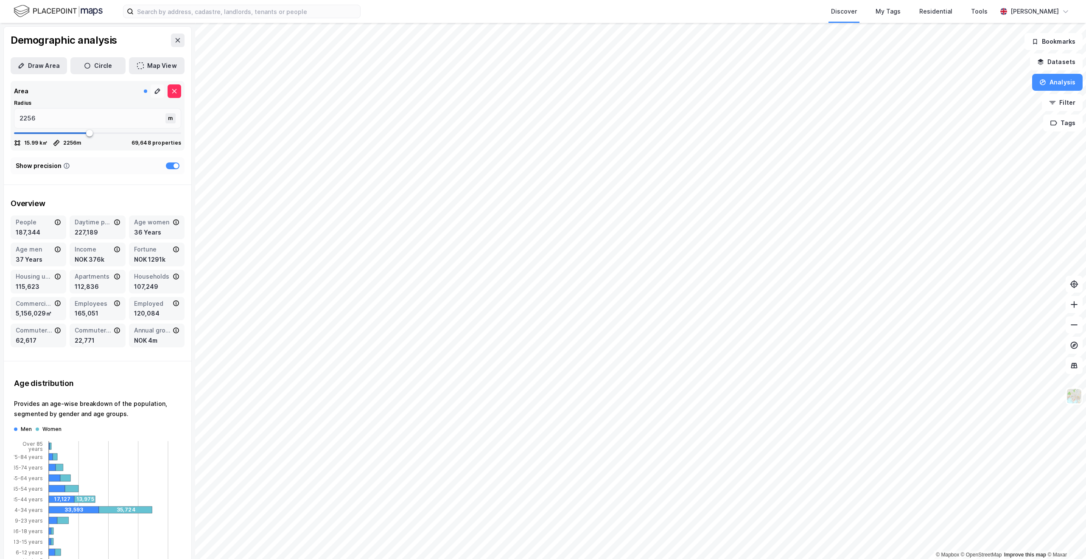
click at [157, 90] on icon at bounding box center [158, 90] width 2 height 2
click at [144, 91] on div at bounding box center [145, 90] width 3 height 3
click at [154, 93] on icon at bounding box center [157, 91] width 7 height 7
click at [172, 91] on icon at bounding box center [174, 91] width 5 height 4
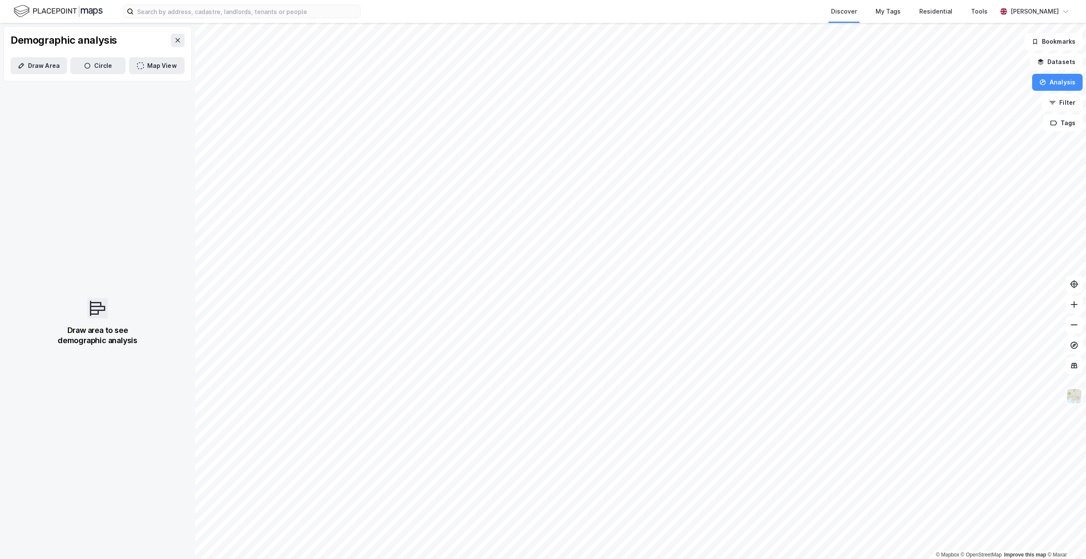
drag, startPoint x: 105, startPoint y: 64, endPoint x: 174, endPoint y: 87, distance: 72.7
click at [105, 65] on button "Circle" at bounding box center [98, 65] width 56 height 17
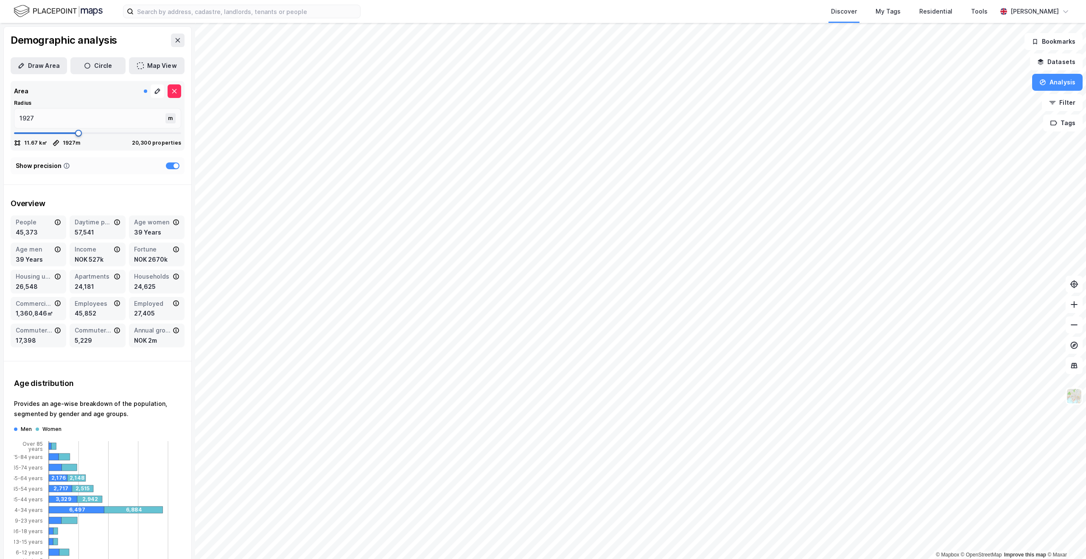
drag, startPoint x: 66, startPoint y: 134, endPoint x: 76, endPoint y: 137, distance: 10.5
click at [76, 137] on span at bounding box center [78, 133] width 7 height 7
click at [155, 92] on icon at bounding box center [158, 91] width 6 height 6
click at [173, 167] on div at bounding box center [175, 165] width 5 height 5
click at [166, 166] on div at bounding box center [173, 165] width 14 height 7
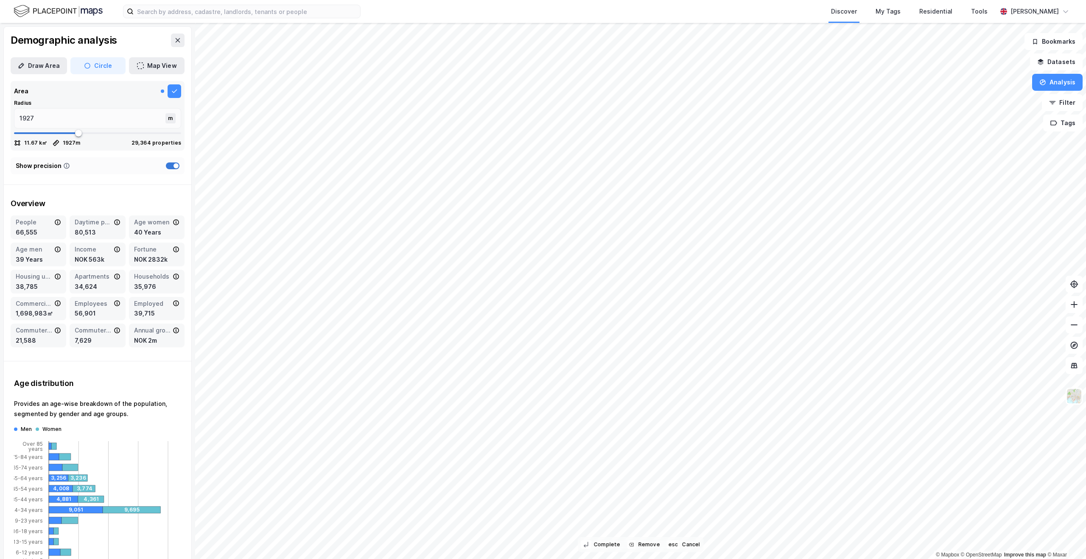
click at [166, 166] on div at bounding box center [173, 165] width 14 height 7
drag, startPoint x: 72, startPoint y: 132, endPoint x: 96, endPoint y: 137, distance: 24.7
click at [96, 137] on span at bounding box center [99, 133] width 7 height 7
